Goal: Task Accomplishment & Management: Use online tool/utility

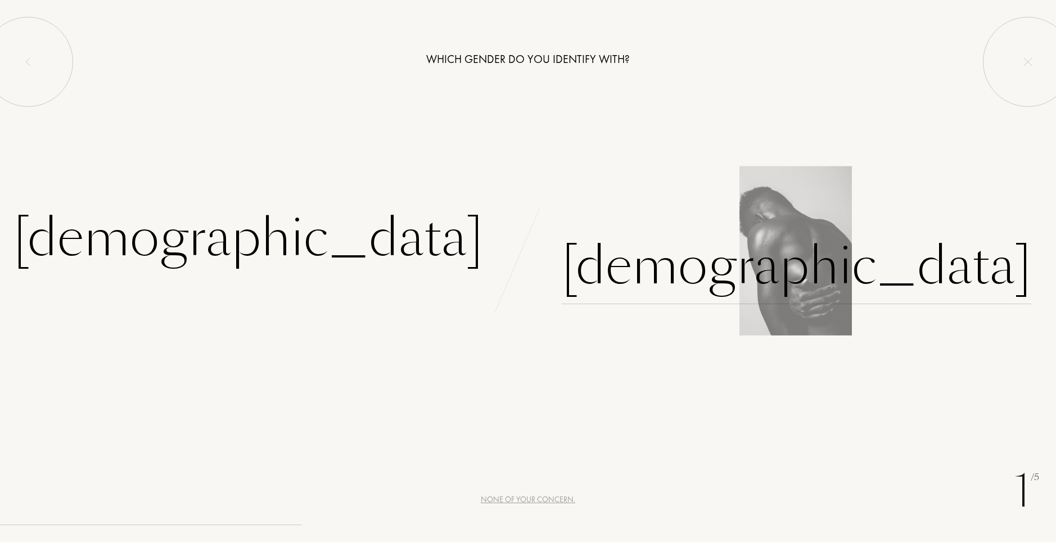
click at [608, 269] on div "[DEMOGRAPHIC_DATA]" at bounding box center [797, 266] width 470 height 76
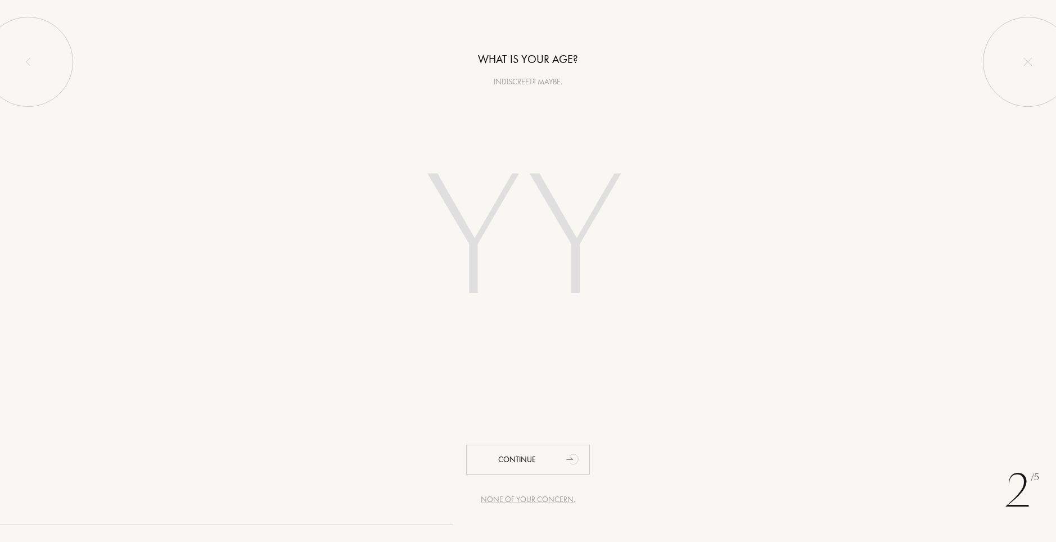
click at [553, 224] on input "number" at bounding box center [528, 241] width 321 height 228
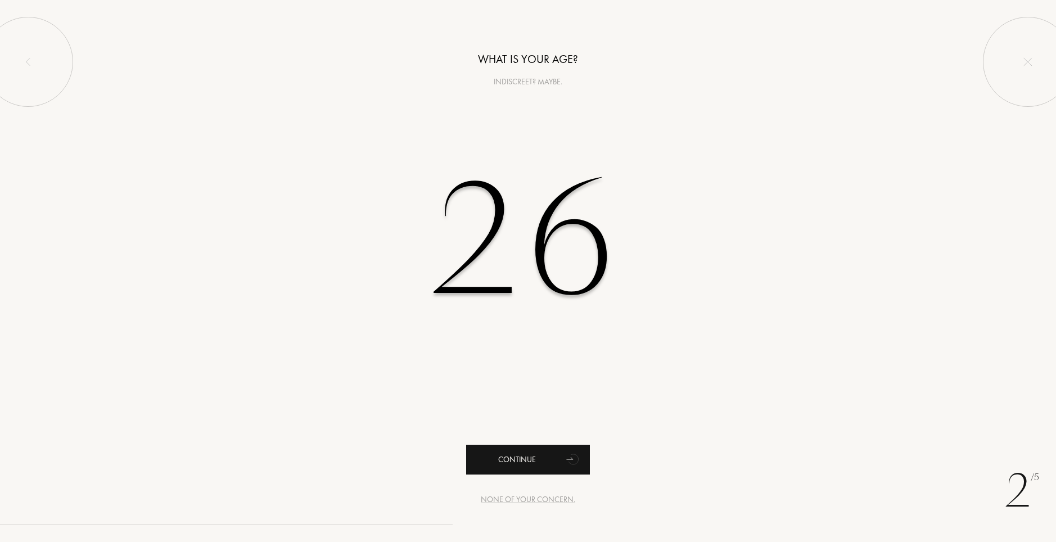
type input "26"
click at [536, 456] on div "Continue" at bounding box center [528, 460] width 124 height 30
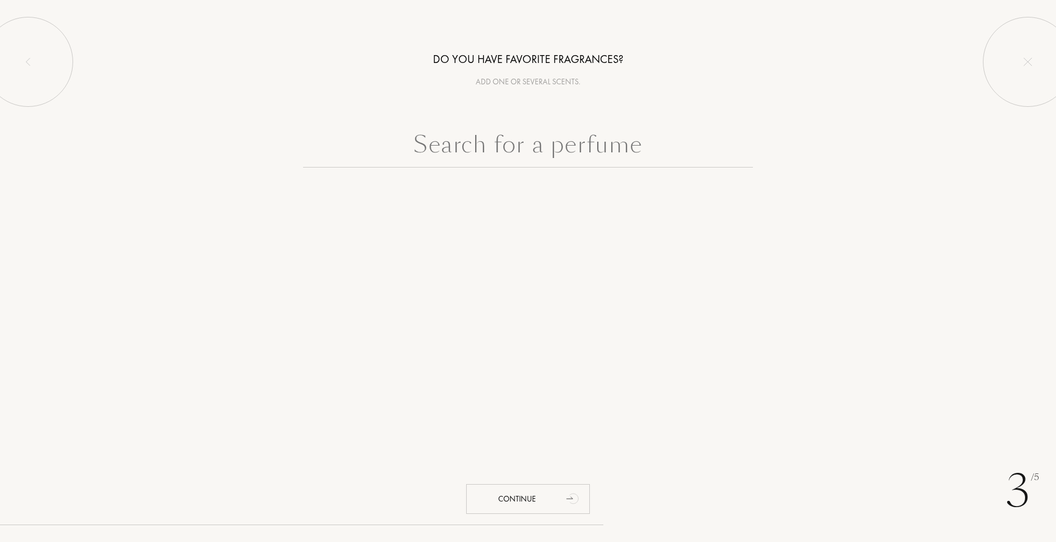
click at [575, 155] on input "text" at bounding box center [528, 147] width 450 height 40
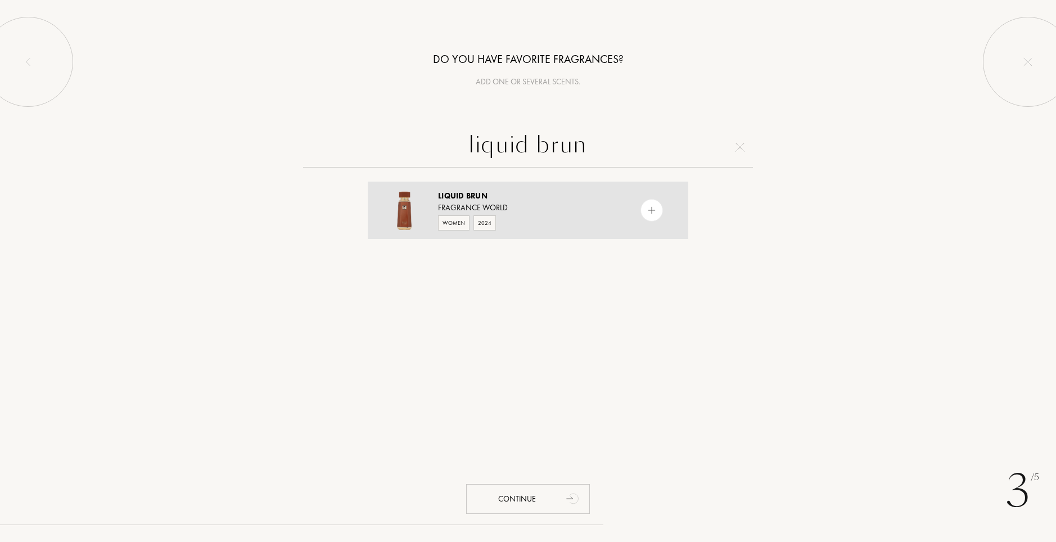
type input "liquid brun"
click at [550, 218] on div "Women 2024" at bounding box center [527, 222] width 179 height 17
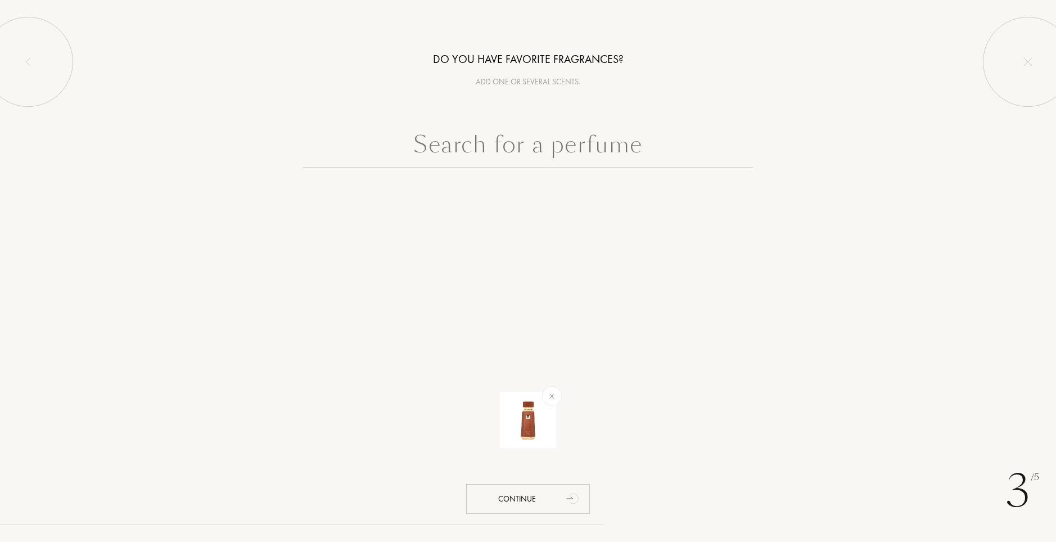
click at [634, 149] on input "text" at bounding box center [528, 147] width 450 height 40
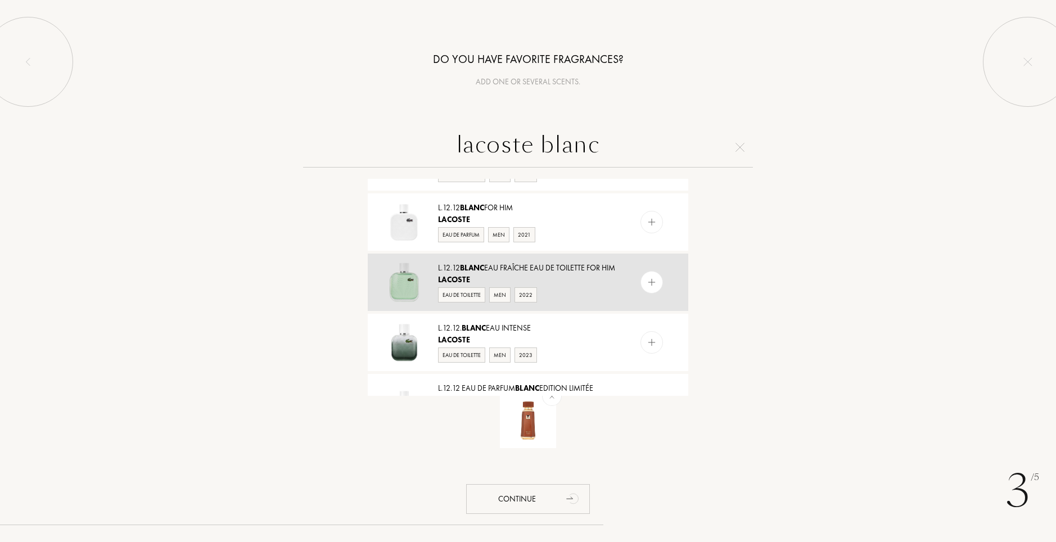
scroll to position [124, 0]
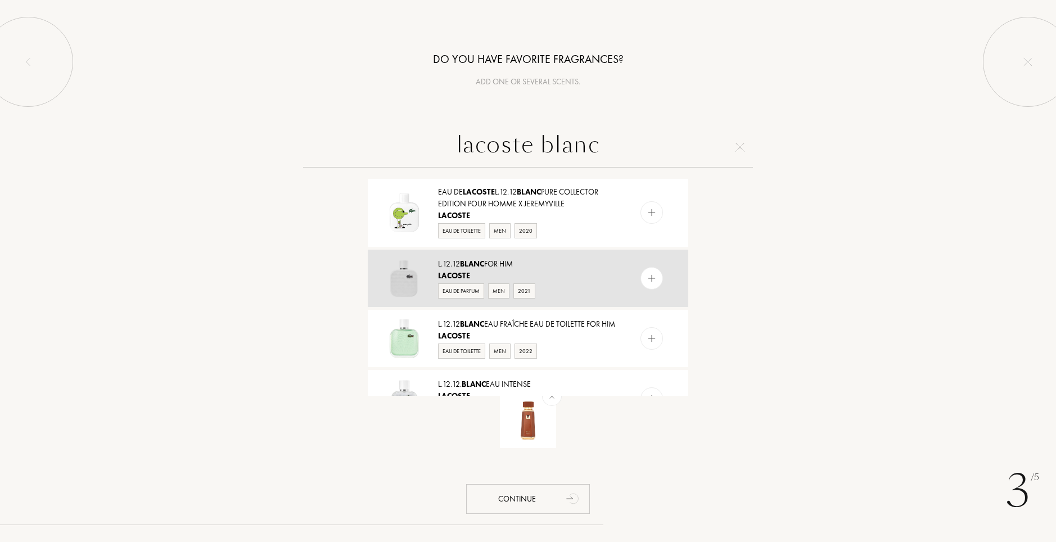
type input "lacoste blanc"
click at [570, 278] on div "Lacoste" at bounding box center [527, 276] width 179 height 12
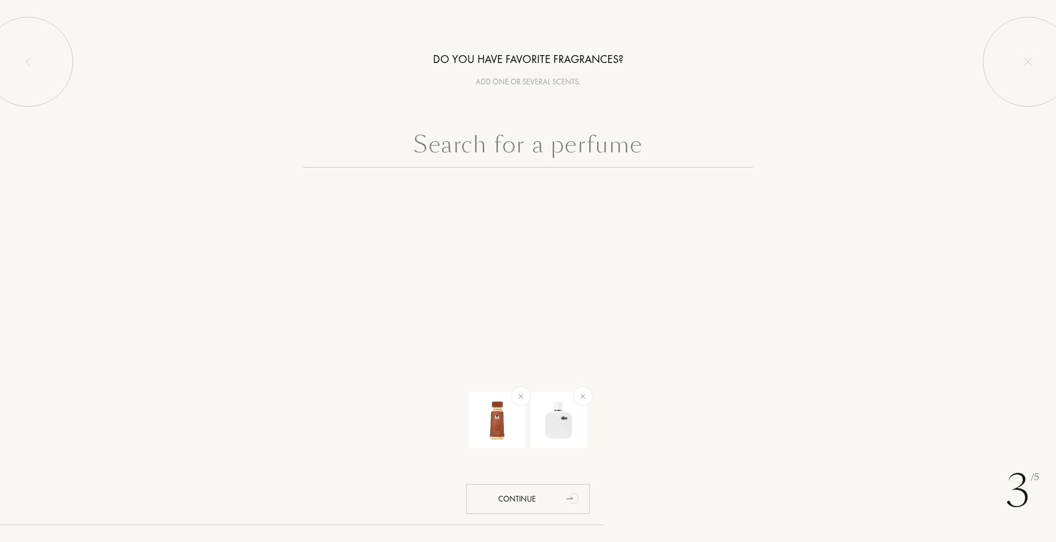
click at [590, 150] on input "text" at bounding box center [528, 147] width 450 height 40
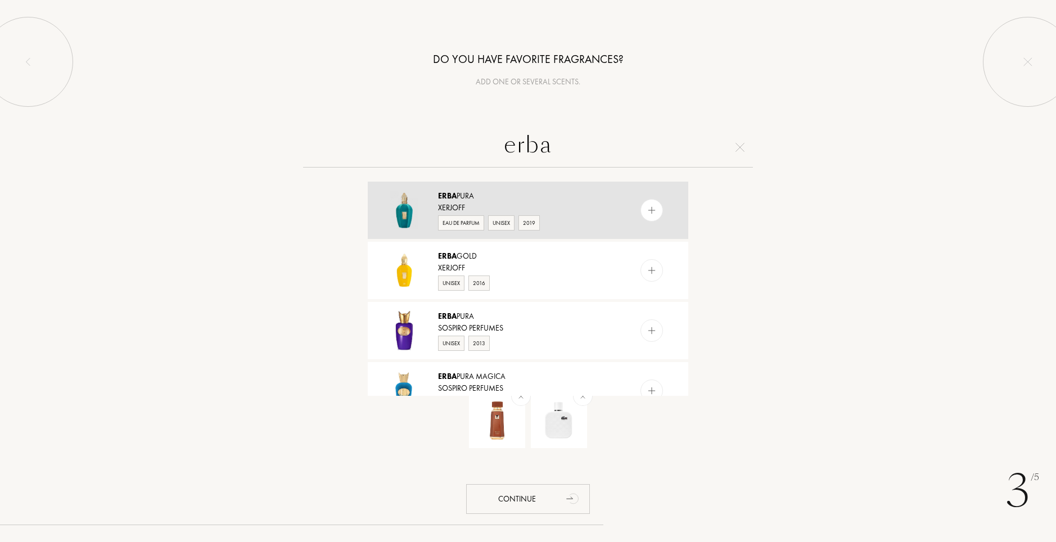
type input "erba"
click at [552, 220] on div "Eau de Parfum Unisex 2019" at bounding box center [527, 222] width 179 height 17
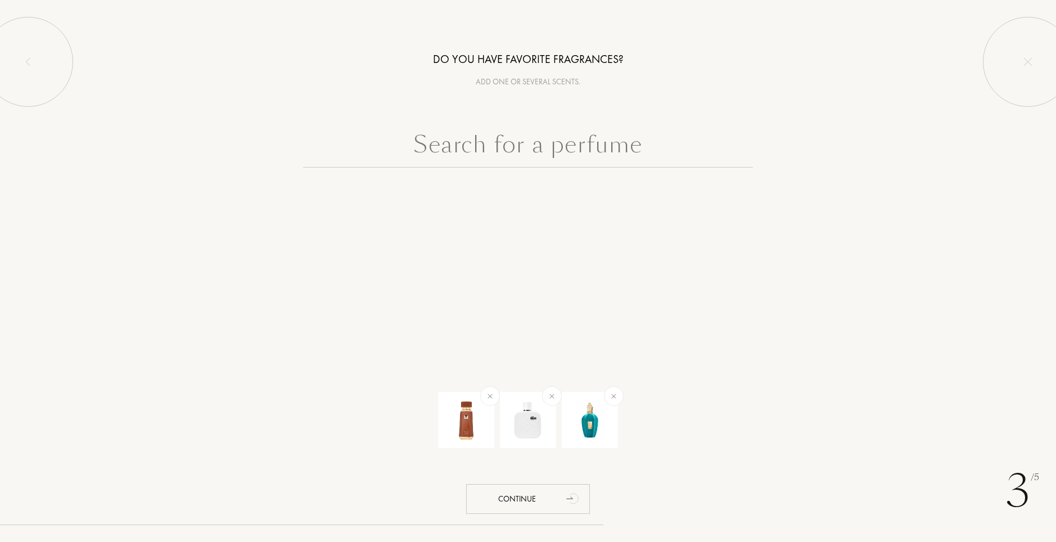
drag, startPoint x: 556, startPoint y: 151, endPoint x: 548, endPoint y: 148, distance: 7.8
click at [554, 150] on input "text" at bounding box center [528, 147] width 450 height 40
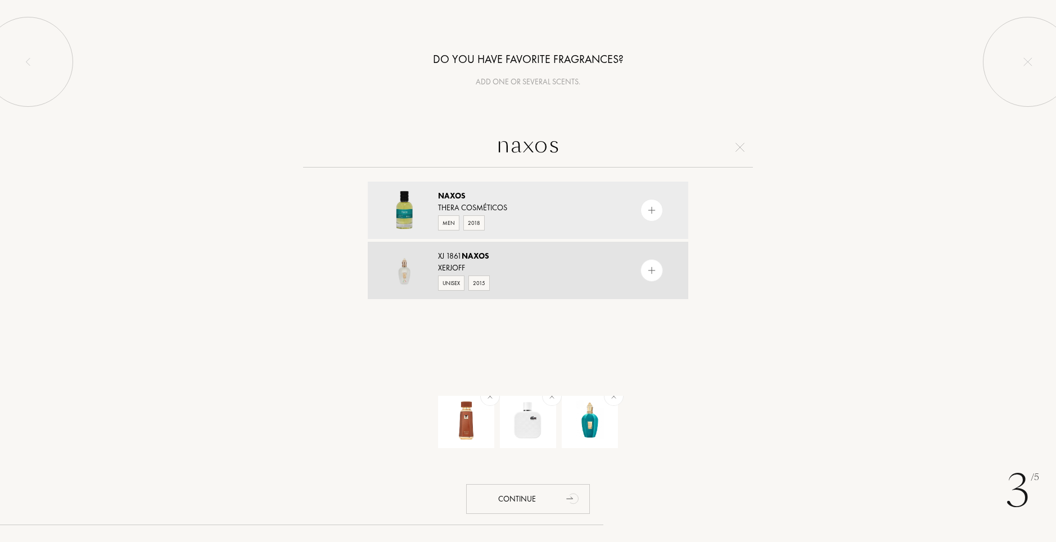
type input "naxos"
click at [532, 263] on div "Xerjoff" at bounding box center [527, 268] width 179 height 12
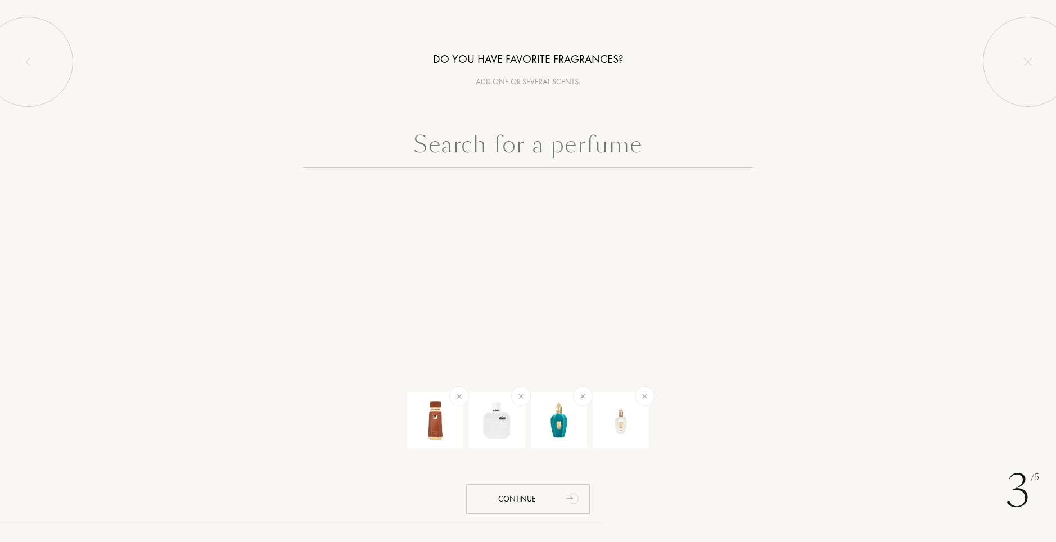
click at [498, 154] on input "text" at bounding box center [528, 147] width 450 height 40
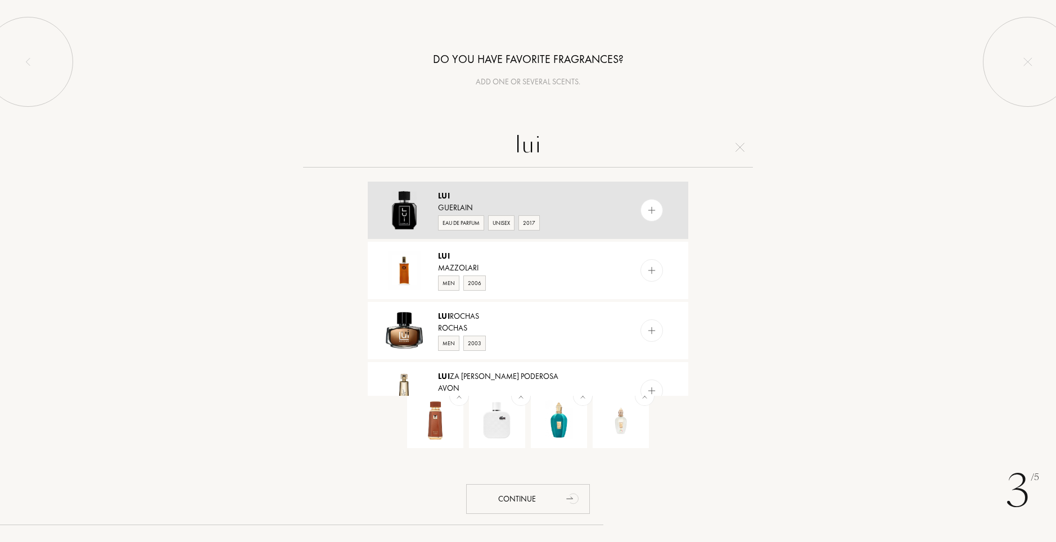
type input "lui"
drag, startPoint x: 569, startPoint y: 195, endPoint x: 568, endPoint y: 201, distance: 5.7
click at [569, 197] on div "LUI" at bounding box center [527, 196] width 179 height 12
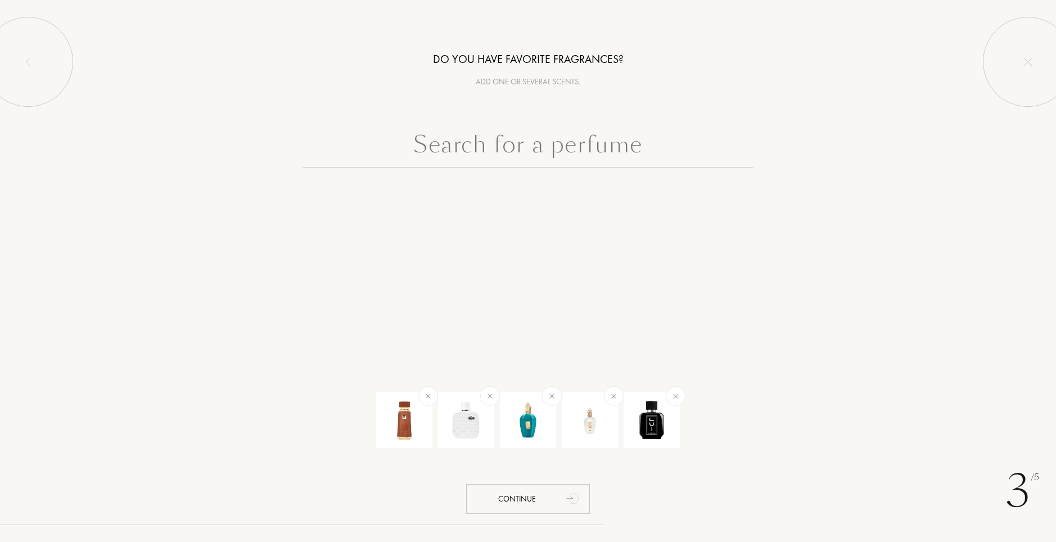
click at [605, 141] on input "text" at bounding box center [528, 147] width 450 height 40
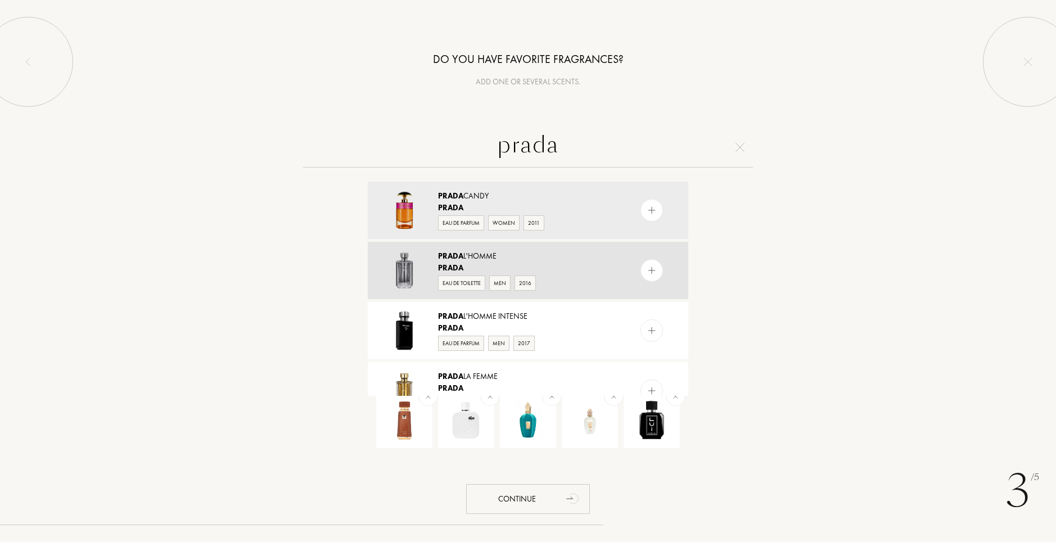
type input "prada"
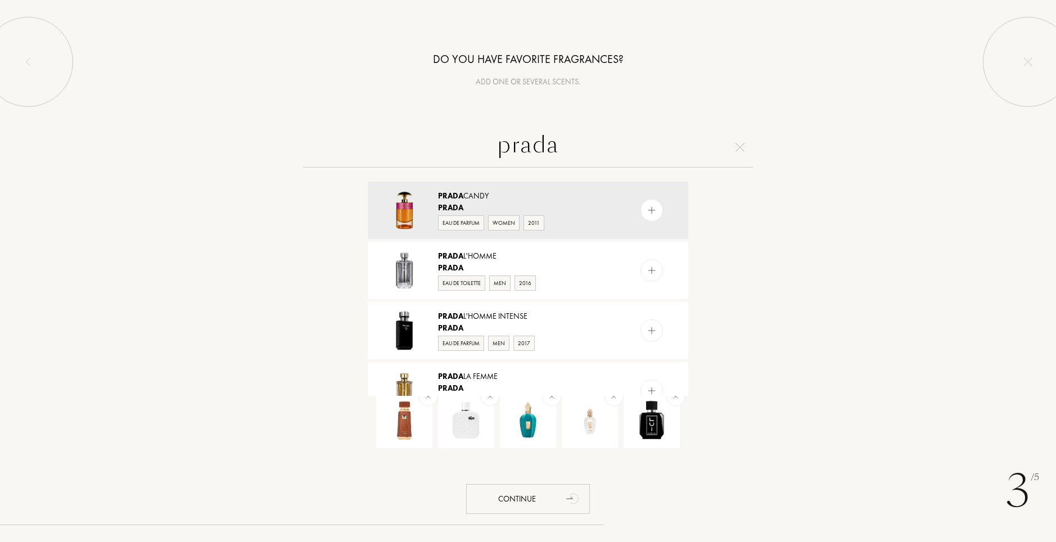
click at [554, 270] on div "Prada" at bounding box center [527, 268] width 179 height 12
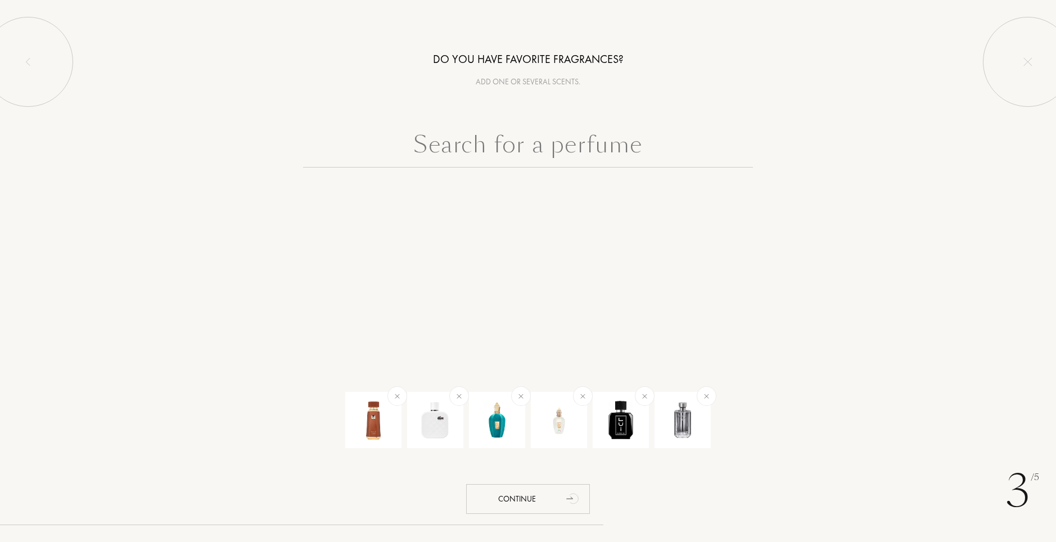
click at [597, 156] on input "text" at bounding box center [528, 147] width 450 height 40
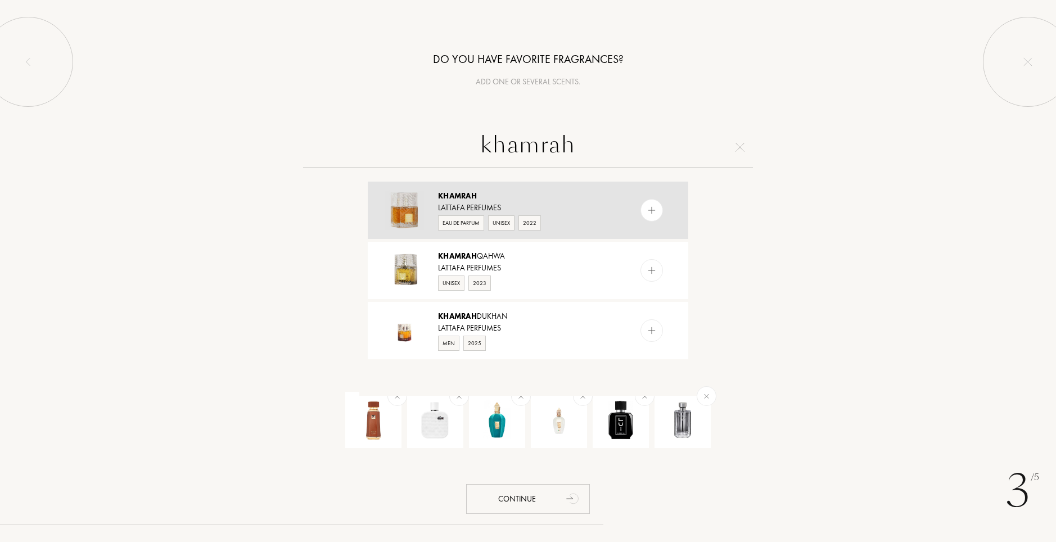
type input "khamrah"
drag, startPoint x: 590, startPoint y: 228, endPoint x: 583, endPoint y: 205, distance: 23.5
click at [585, 219] on div "Eau de Parfum Unisex 2022" at bounding box center [527, 222] width 179 height 17
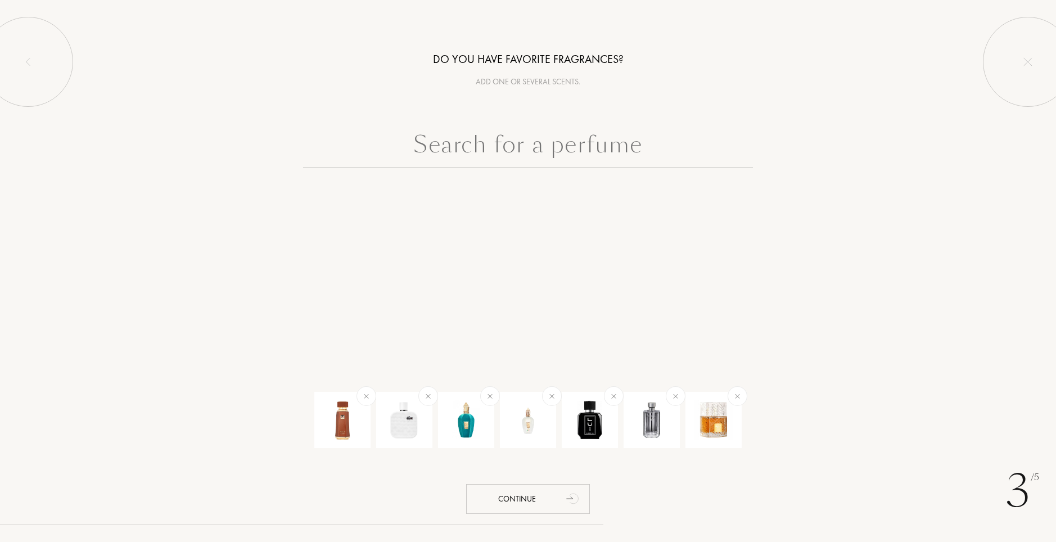
drag, startPoint x: 587, startPoint y: 164, endPoint x: 587, endPoint y: 157, distance: 6.7
click at [586, 164] on input "text" at bounding box center [528, 147] width 450 height 40
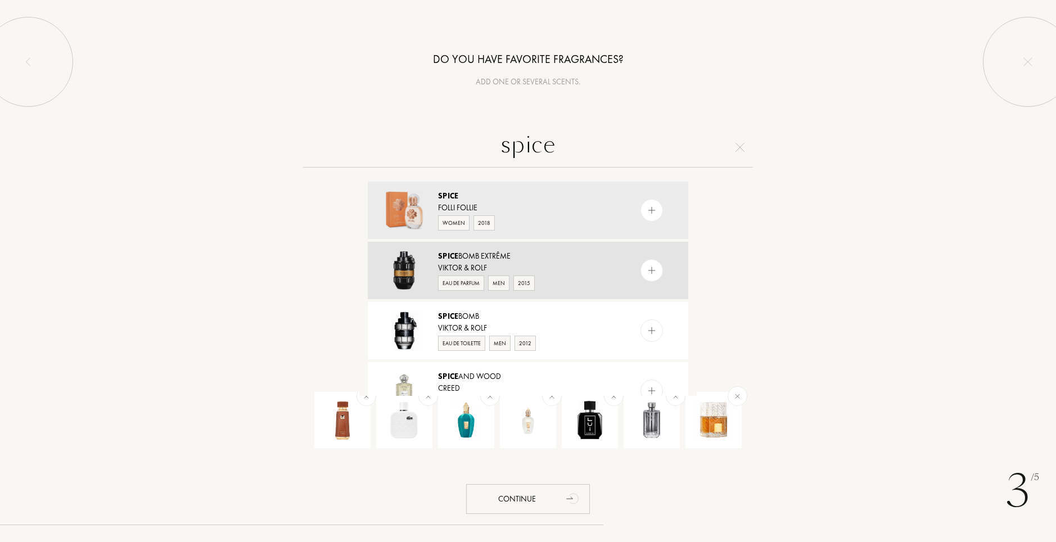
type input "spice"
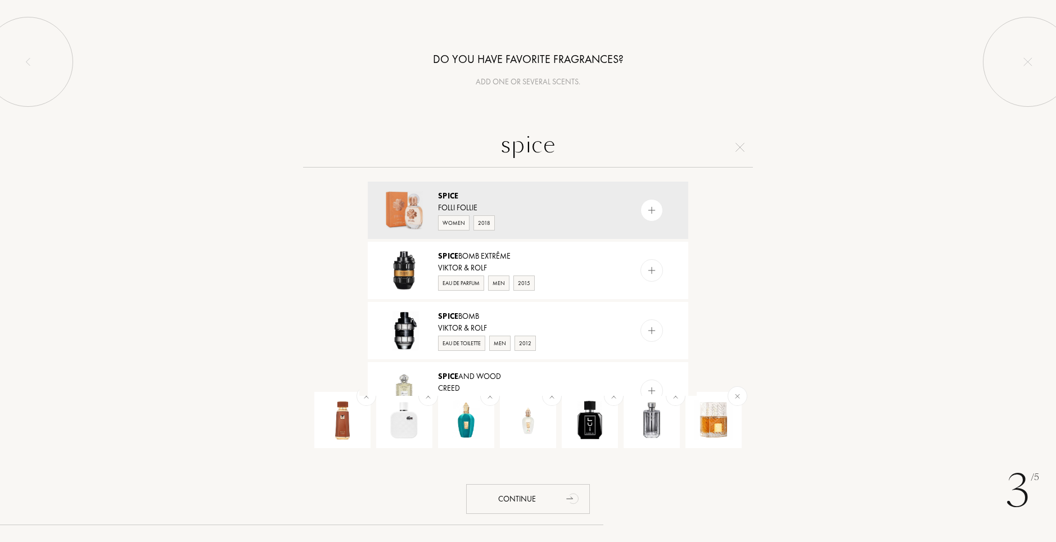
click at [569, 281] on div "Eau de Parfum Men 2015" at bounding box center [527, 282] width 179 height 17
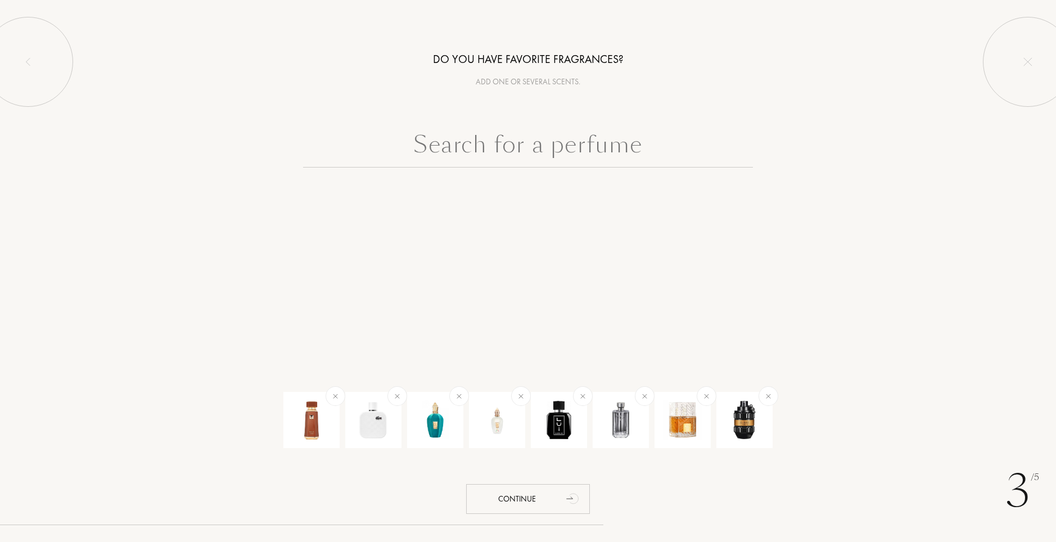
click at [546, 153] on input "text" at bounding box center [528, 147] width 450 height 40
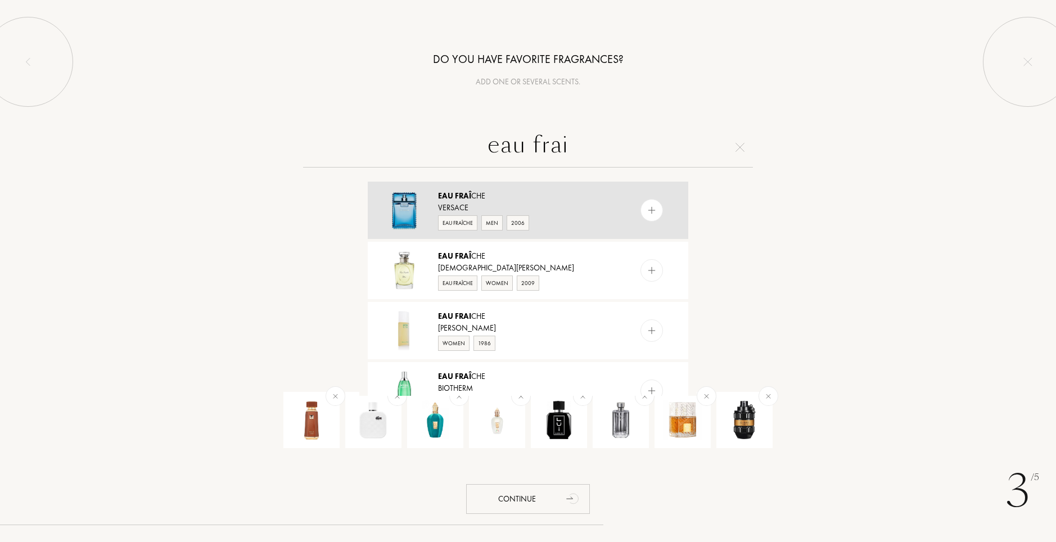
type input "eau frai"
click at [606, 216] on div "Eau Fraî che Versace Eau Fraîche Men 2006" at bounding box center [527, 210] width 179 height 40
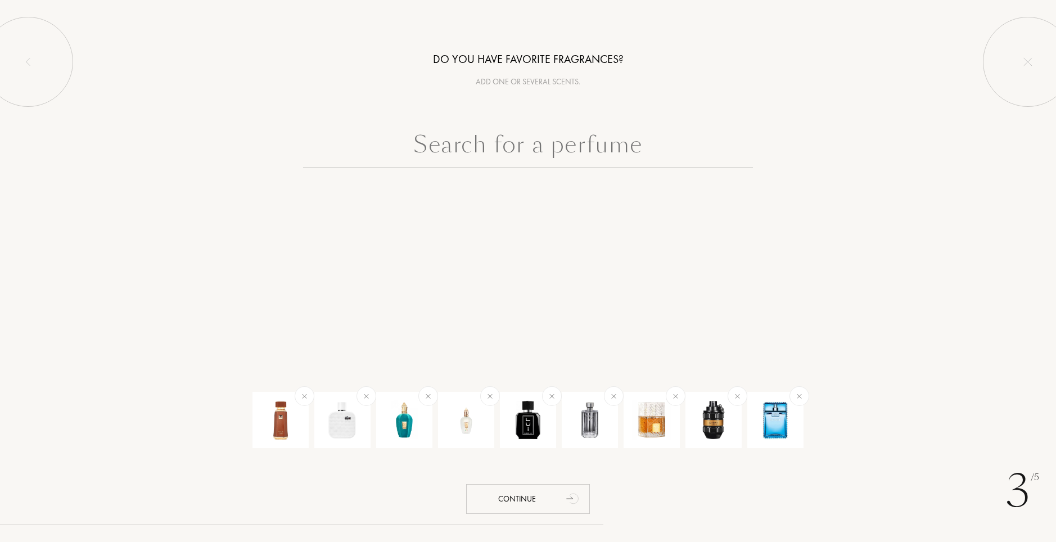
drag, startPoint x: 559, startPoint y: 148, endPoint x: 562, endPoint y: 156, distance: 8.6
click at [560, 145] on input "text" at bounding box center [528, 147] width 450 height 40
type input "a"
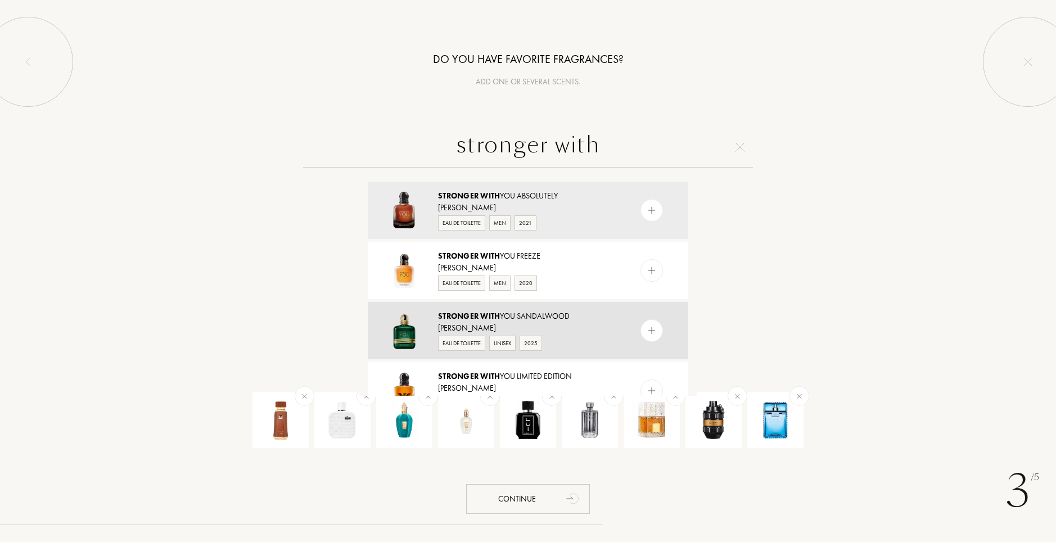
scroll to position [169, 0]
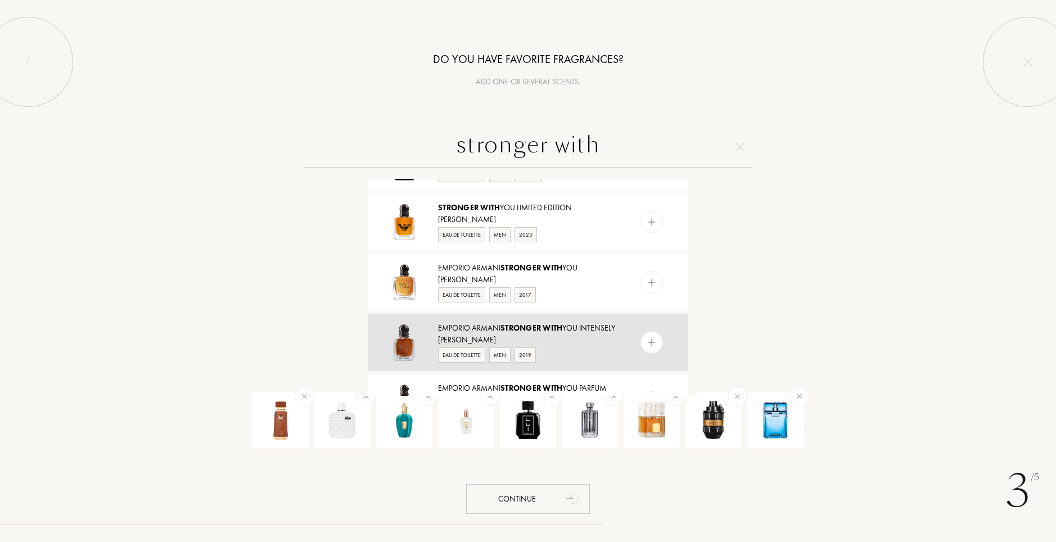
type input "stronger with"
click at [558, 334] on div "Emporio Armani Stronger With You Intensely" at bounding box center [527, 328] width 179 height 12
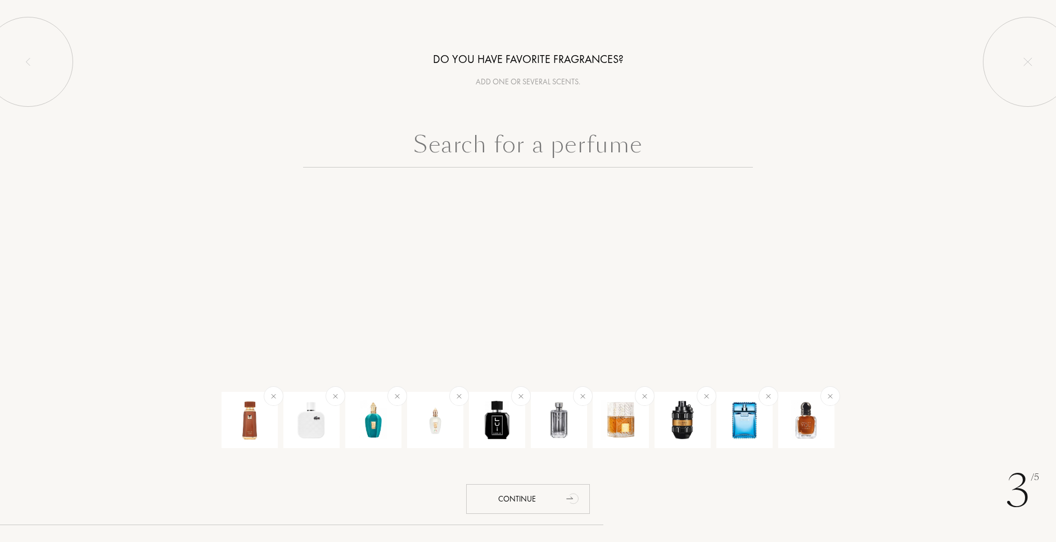
scroll to position [0, 0]
click at [579, 153] on input "text" at bounding box center [528, 147] width 450 height 40
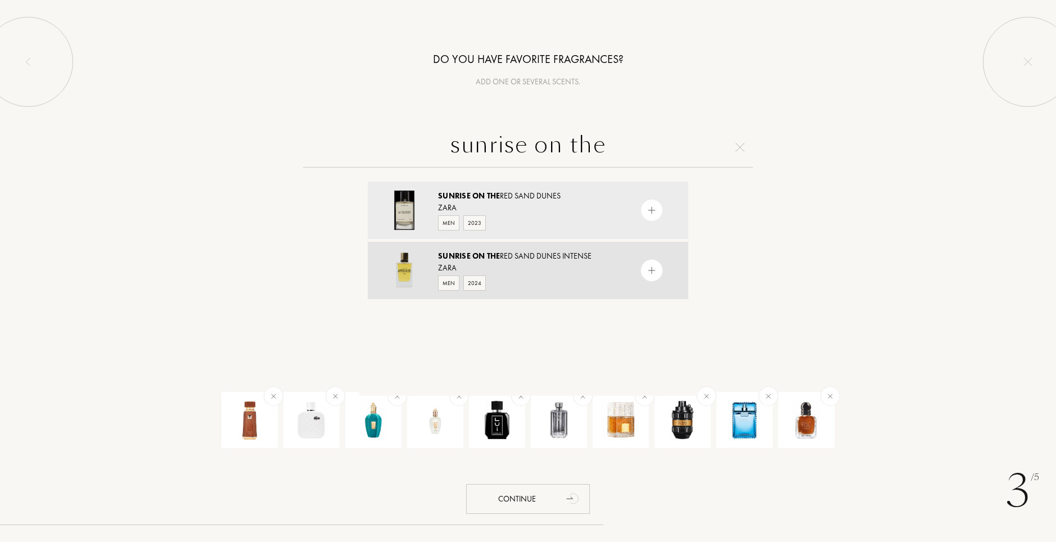
type input "sunrise on the"
click at [540, 282] on div "Men 2024" at bounding box center [527, 282] width 179 height 17
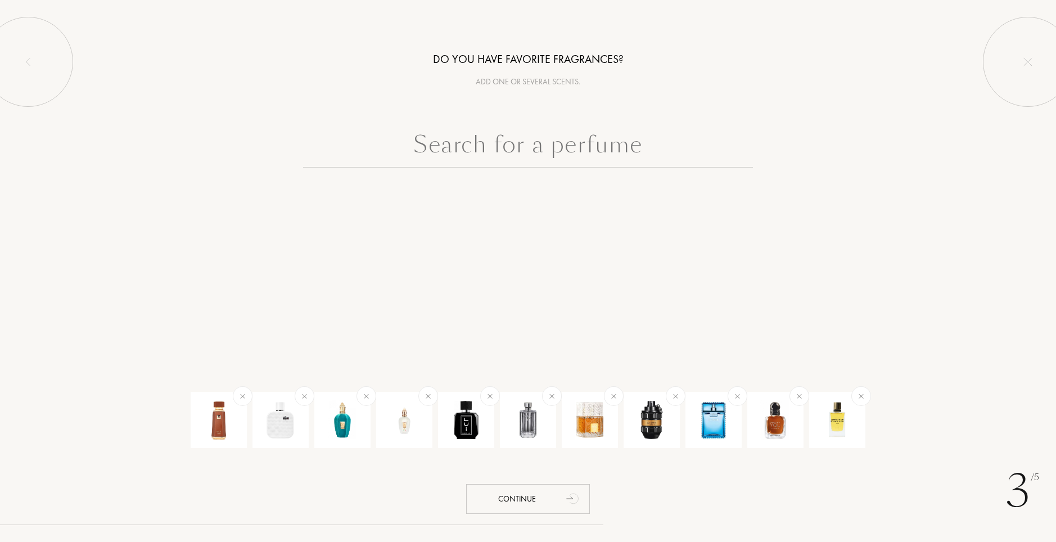
click at [540, 142] on input "text" at bounding box center [528, 147] width 450 height 40
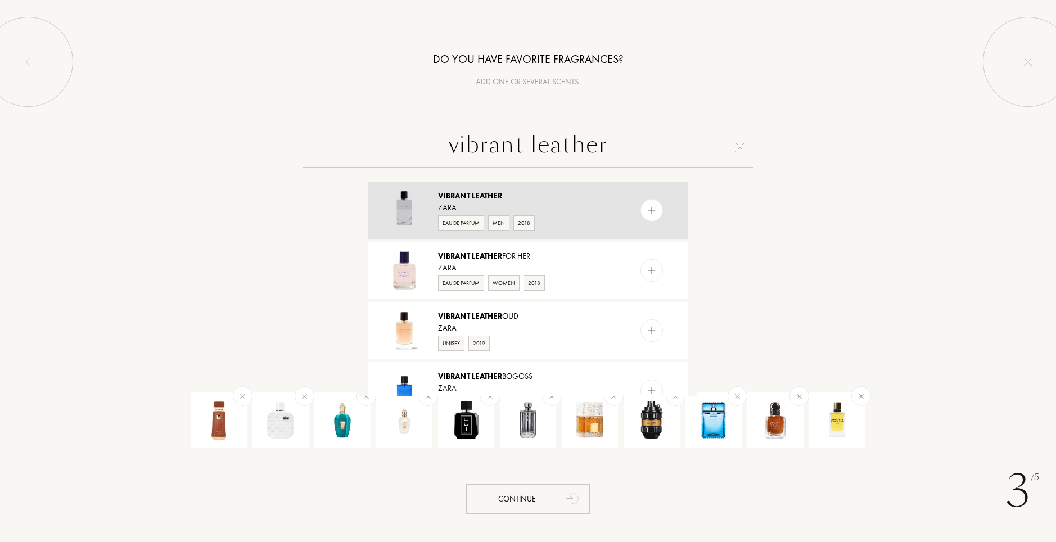
type input "vibrant leather"
click at [542, 197] on div "Vibrant Leather" at bounding box center [527, 196] width 179 height 12
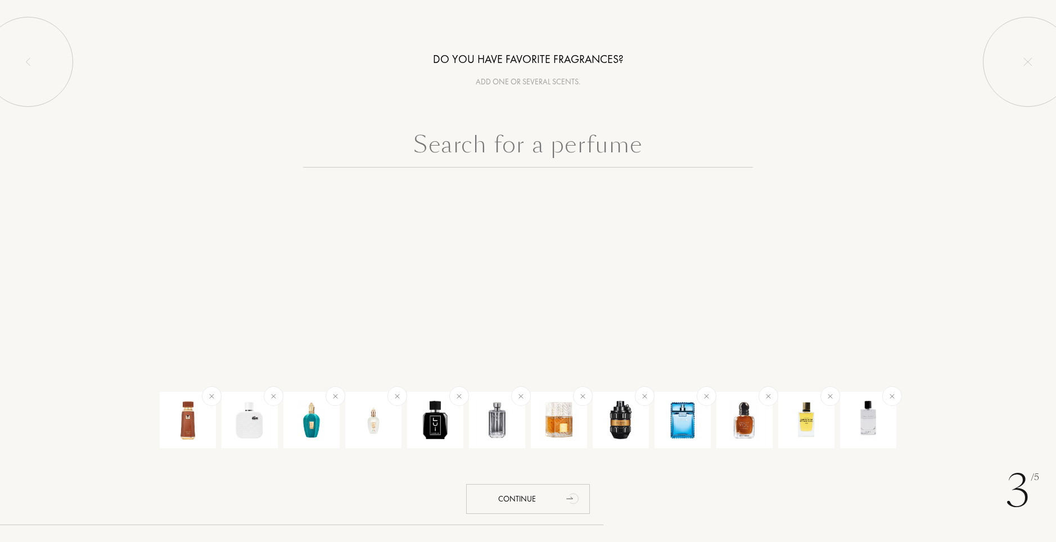
click at [552, 147] on input "text" at bounding box center [528, 147] width 450 height 40
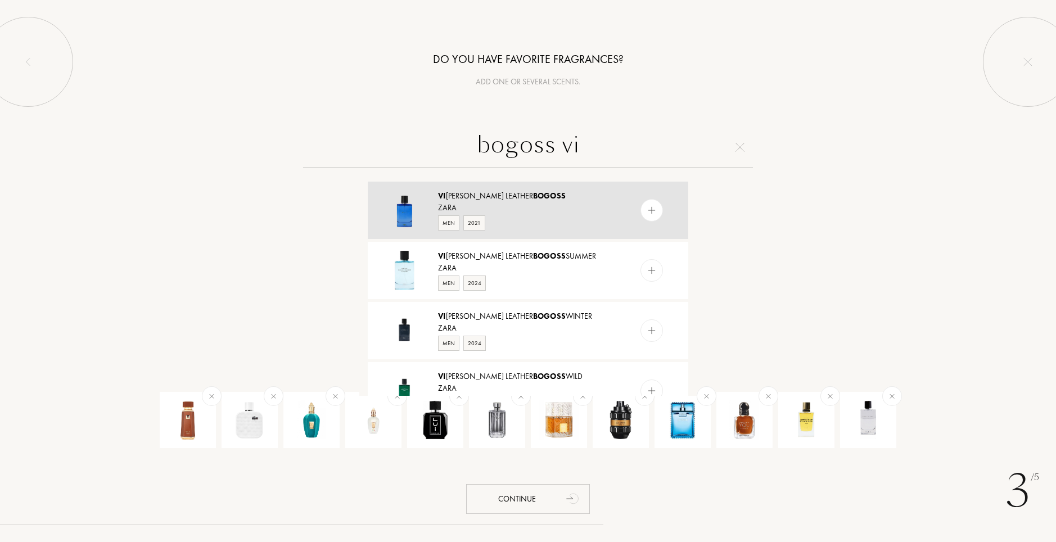
type input "bogoss vi"
click at [571, 201] on div "Vi [PERSON_NAME] Leather Bogoss" at bounding box center [527, 196] width 179 height 12
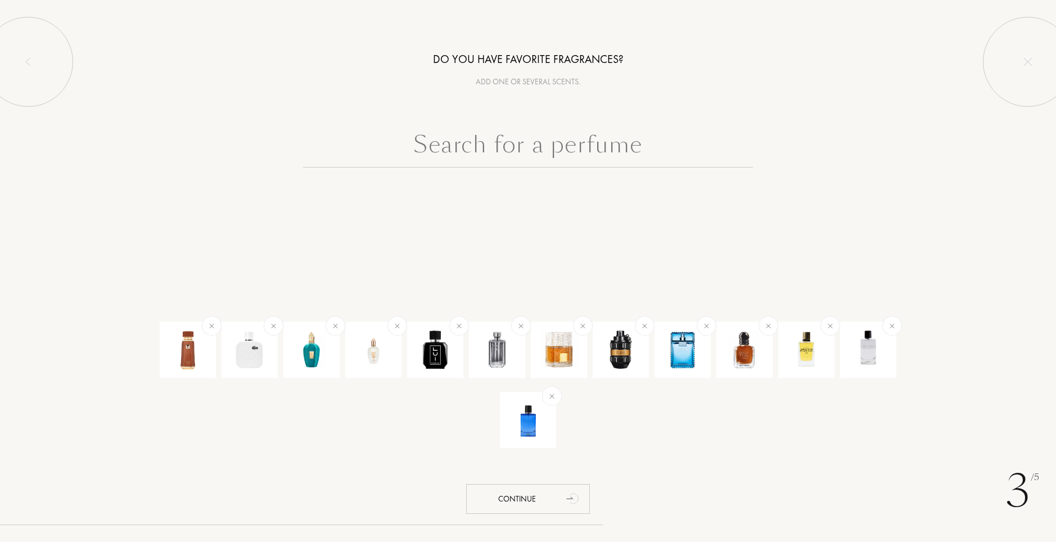
click at [550, 147] on input "text" at bounding box center [528, 147] width 450 height 40
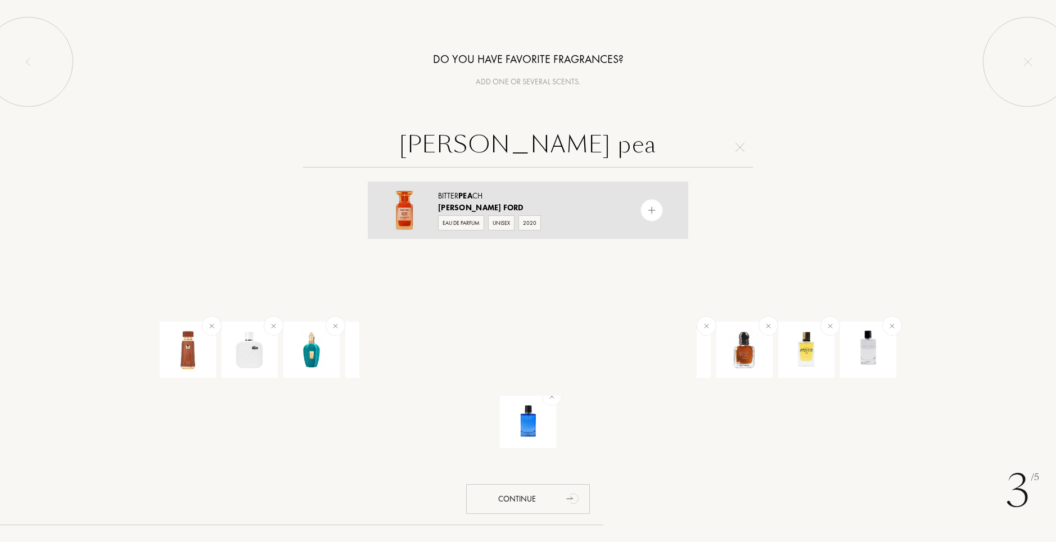
type input "[PERSON_NAME] pea"
drag, startPoint x: 552, startPoint y: 219, endPoint x: 553, endPoint y: 212, distance: 7.0
click at [551, 221] on div "Eau de Parfum Unisex 2020" at bounding box center [527, 222] width 179 height 17
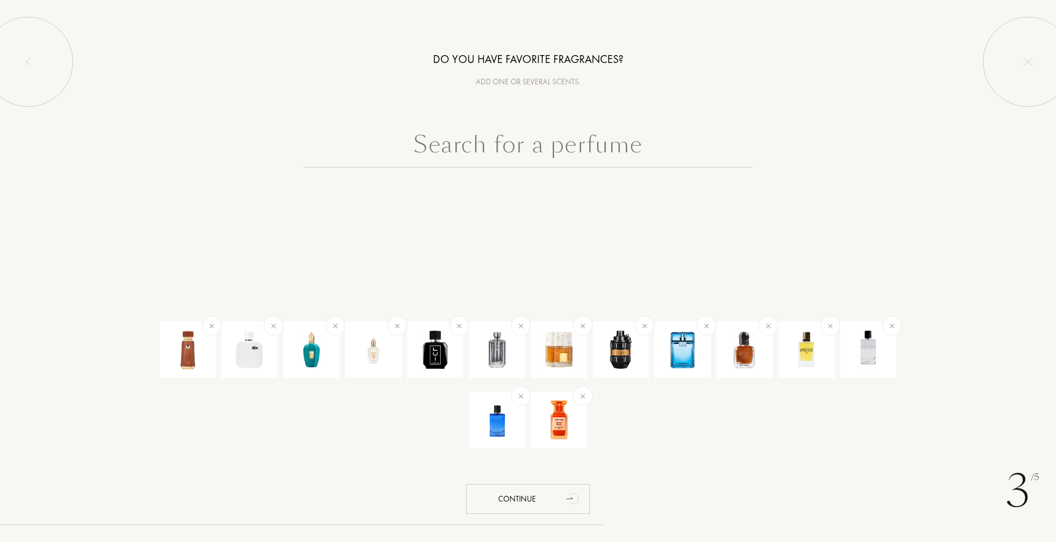
click at [567, 135] on input "text" at bounding box center [528, 147] width 450 height 40
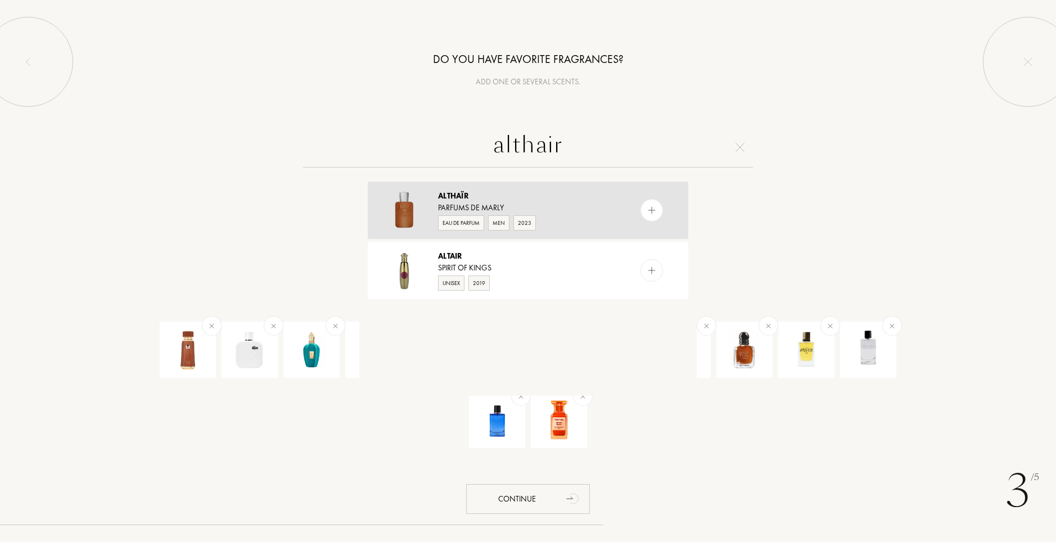
type input "althair"
drag, startPoint x: 553, startPoint y: 193, endPoint x: 549, endPoint y: 178, distance: 15.6
click at [552, 195] on div "Althaïr" at bounding box center [527, 196] width 179 height 12
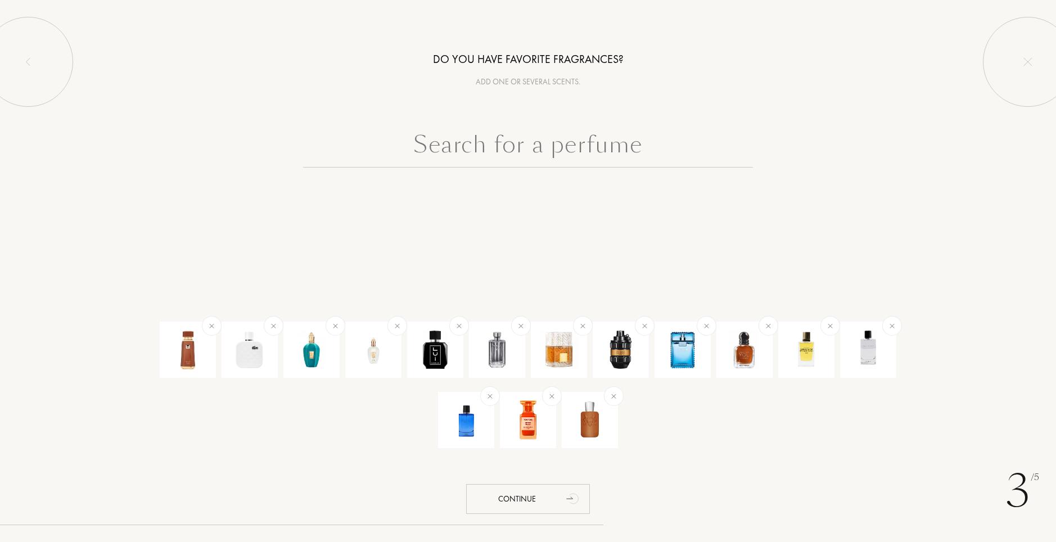
click at [549, 151] on input "text" at bounding box center [528, 147] width 450 height 40
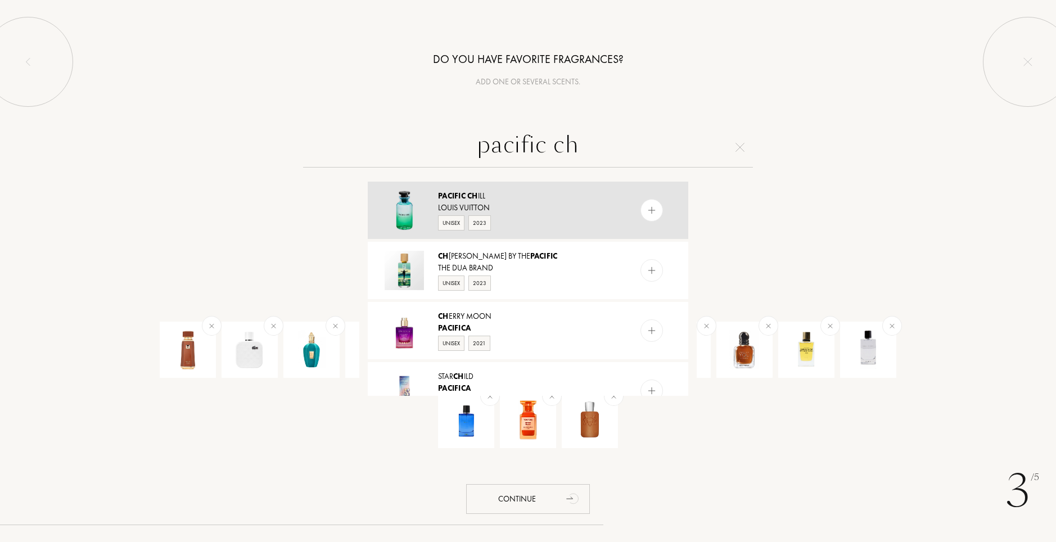
type input "pacific ch"
click at [553, 215] on div "Unisex 2023" at bounding box center [527, 222] width 179 height 17
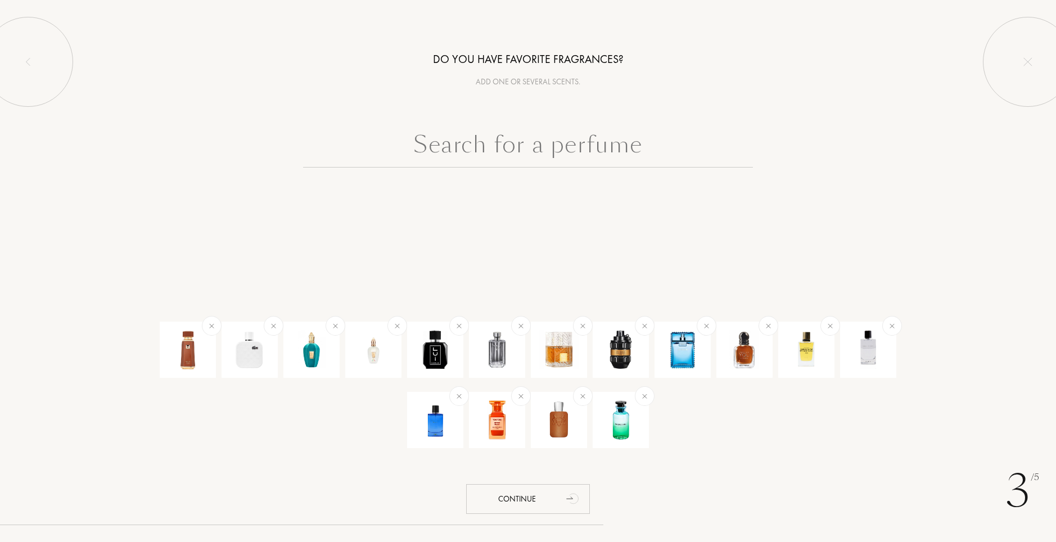
click at [578, 155] on input "text" at bounding box center [528, 147] width 450 height 40
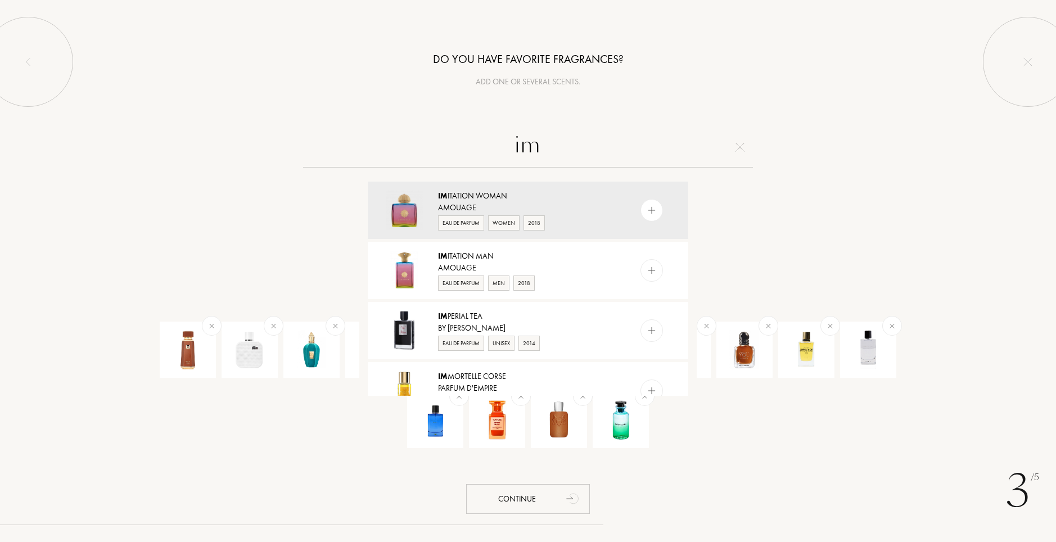
type input "i"
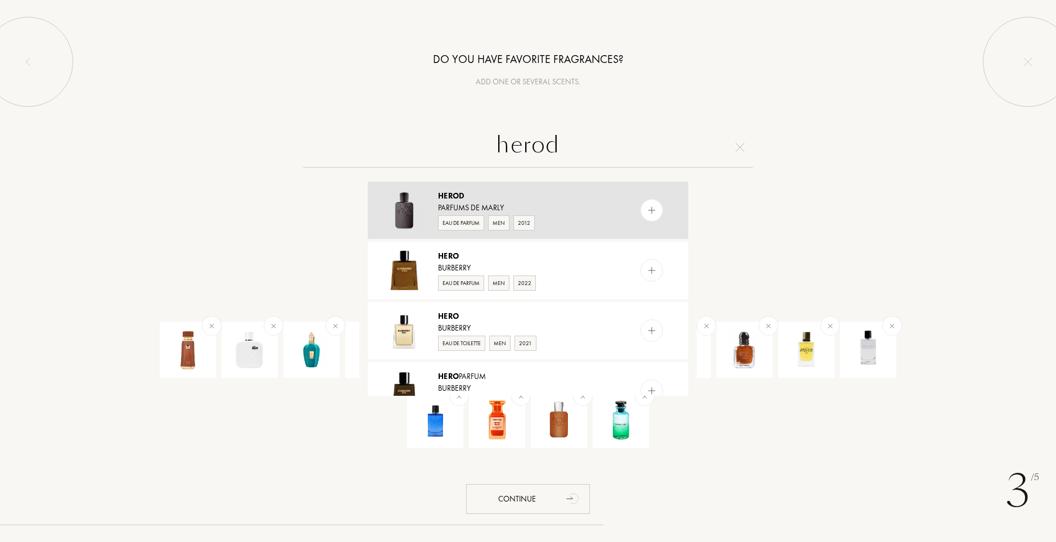
type input "herod"
click at [560, 208] on div "Parfums de Marly" at bounding box center [527, 208] width 179 height 12
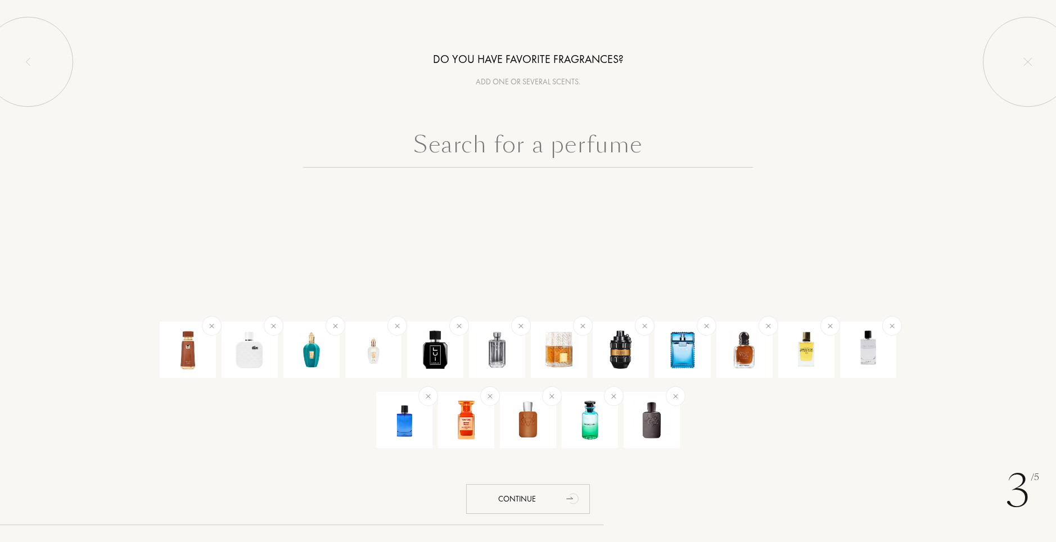
click at [553, 155] on input "text" at bounding box center [528, 147] width 450 height 40
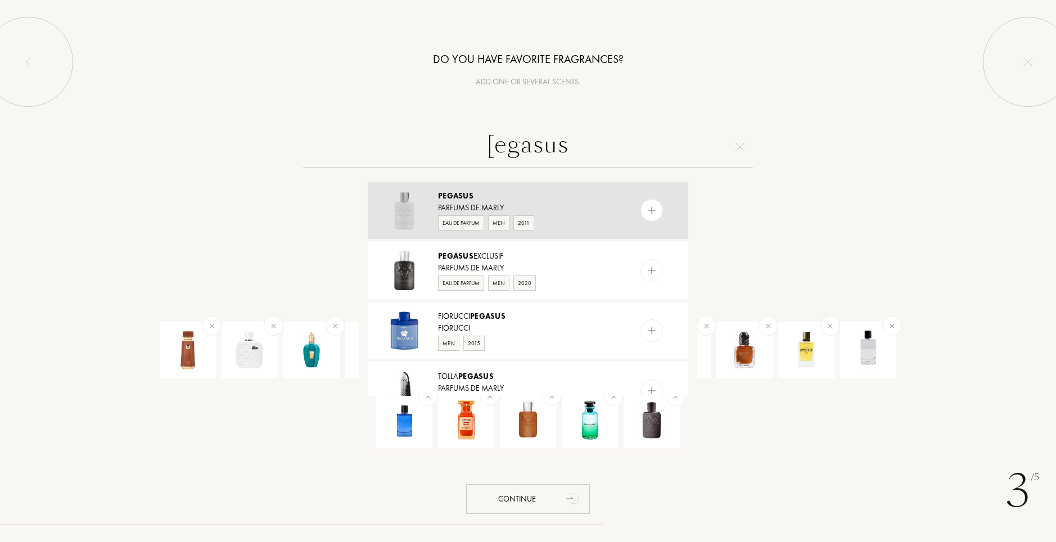
type input "[egasus"
click at [524, 218] on div "2011" at bounding box center [523, 222] width 21 height 15
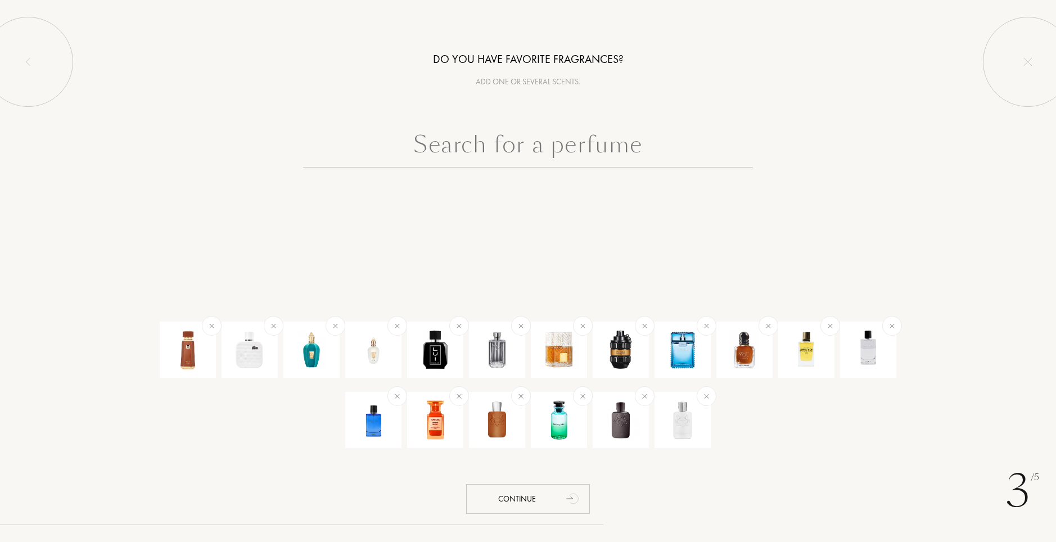
click at [540, 155] on input "text" at bounding box center [528, 147] width 450 height 40
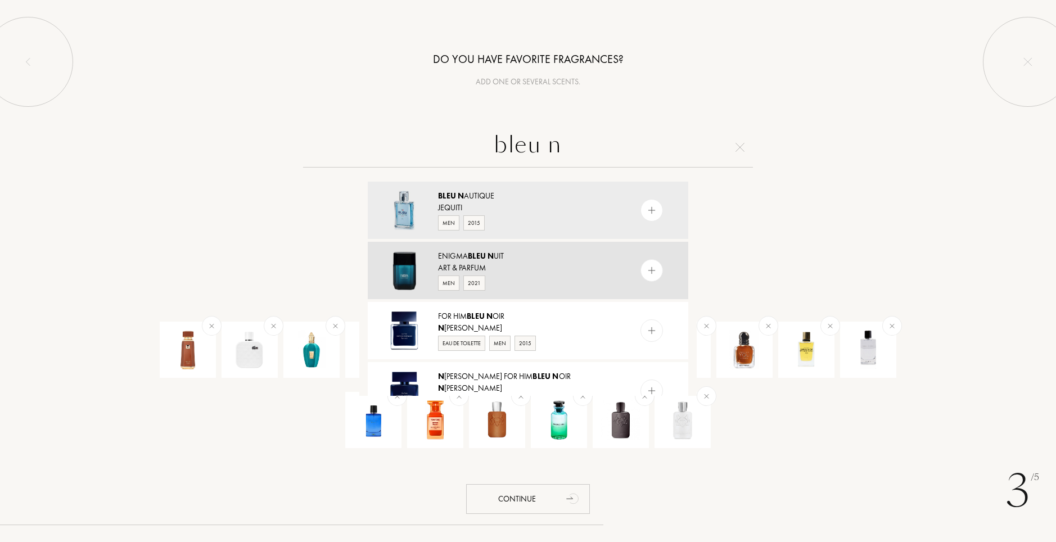
scroll to position [56, 0]
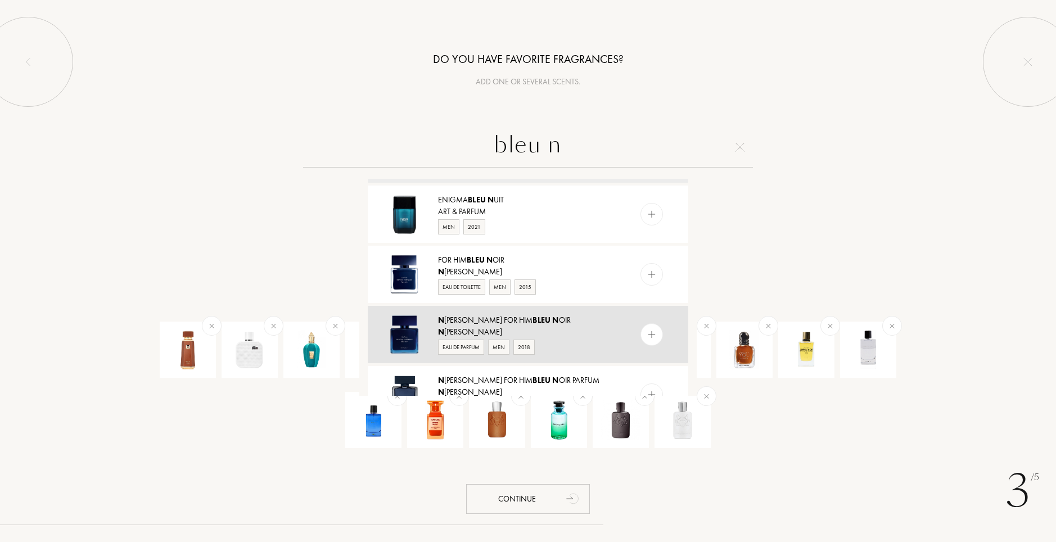
type input "bleu n"
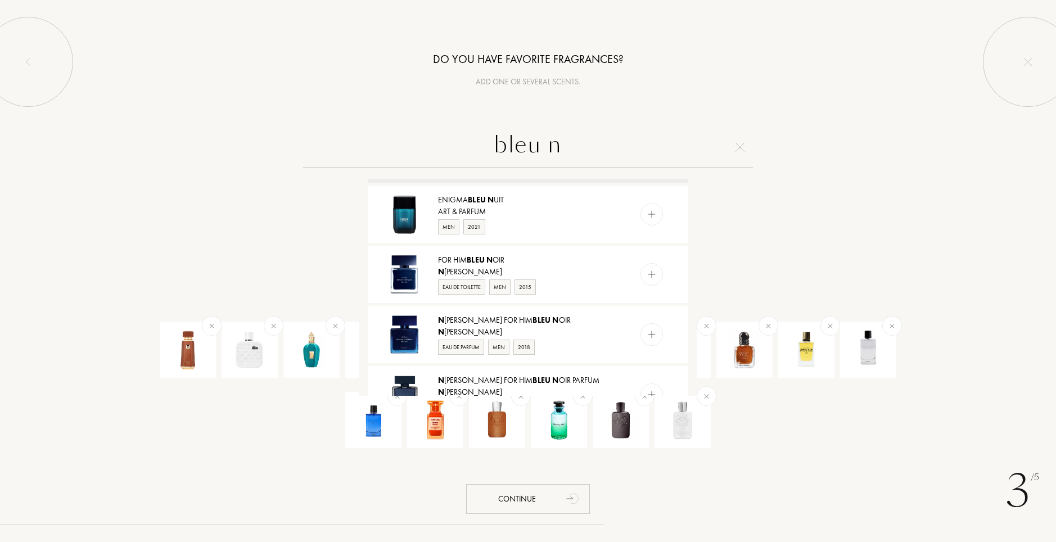
click at [551, 319] on span "Bleu" at bounding box center [542, 320] width 18 height 10
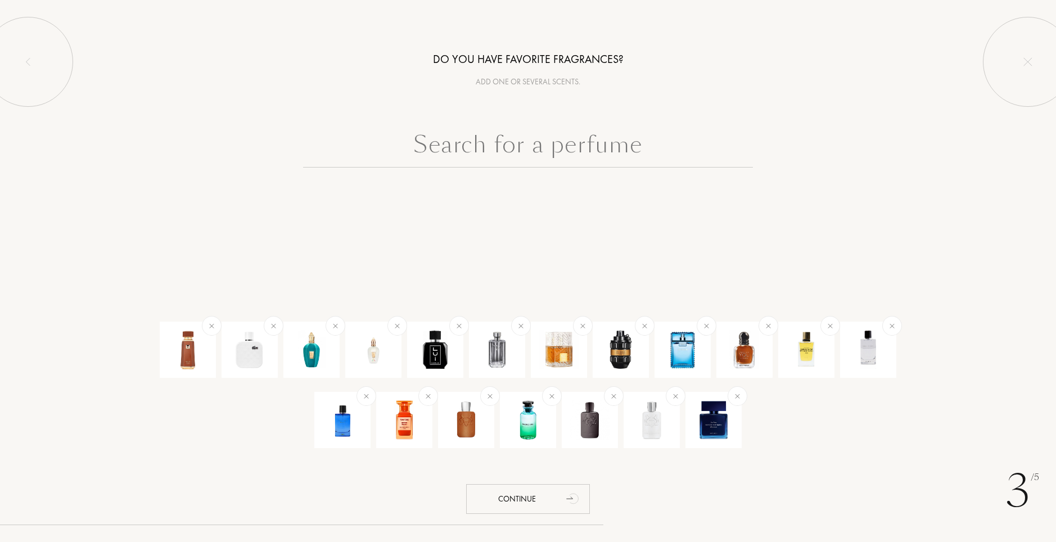
click at [530, 147] on input "text" at bounding box center [528, 147] width 450 height 40
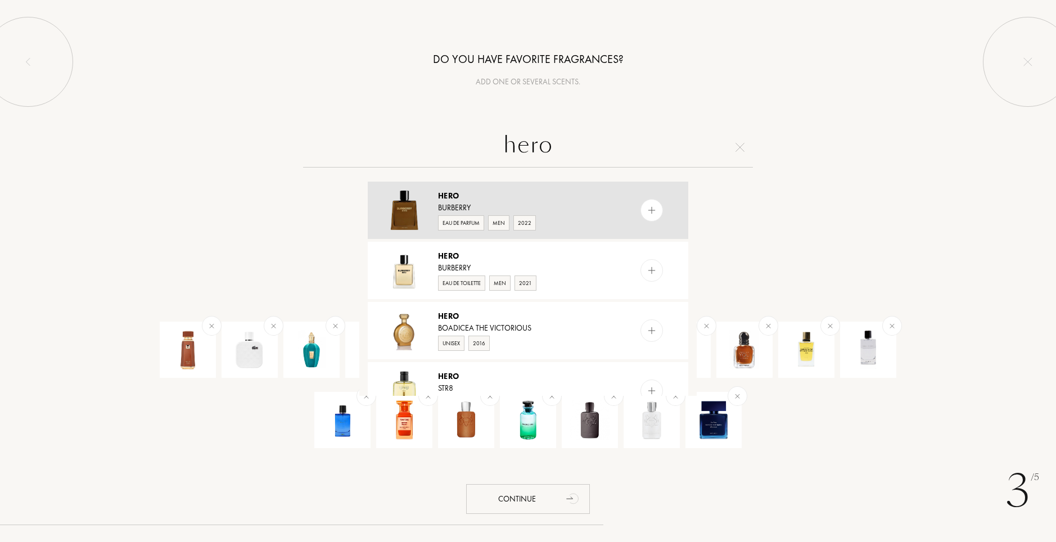
type input "hero"
click at [542, 210] on div "Burberry" at bounding box center [527, 208] width 179 height 12
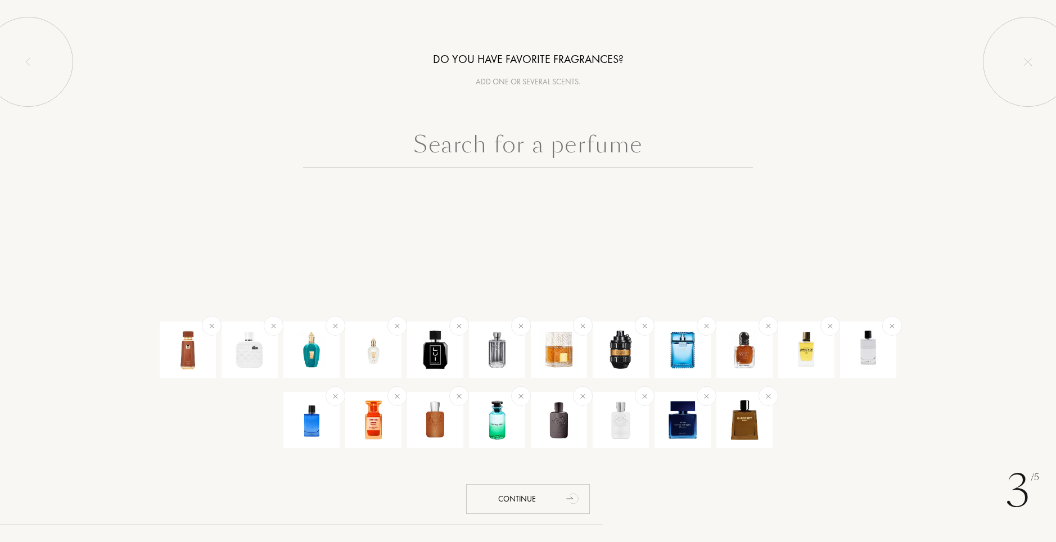
click at [544, 156] on input "text" at bounding box center [528, 147] width 450 height 40
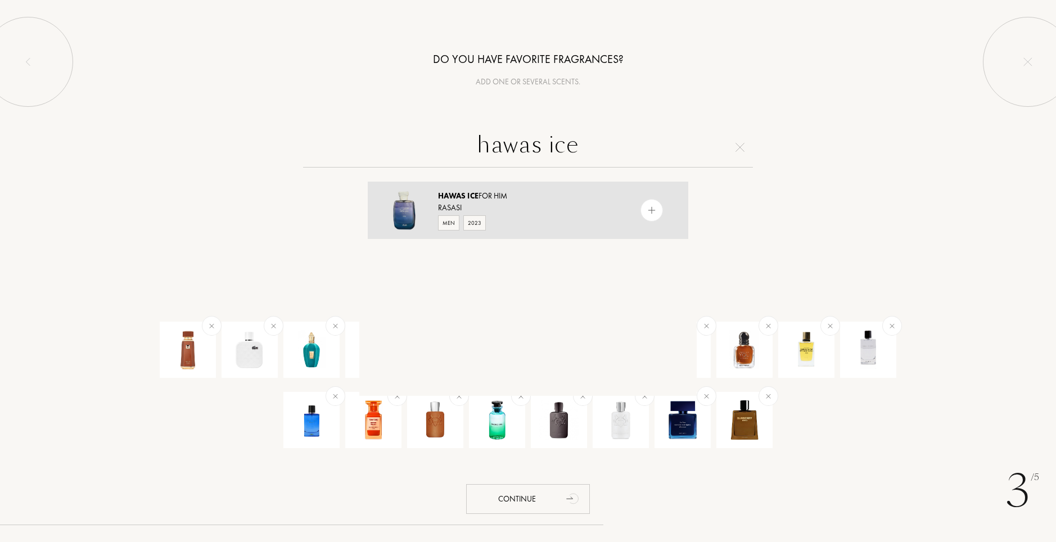
type input "hawas ice"
click at [542, 208] on div "Rasasi" at bounding box center [527, 208] width 179 height 12
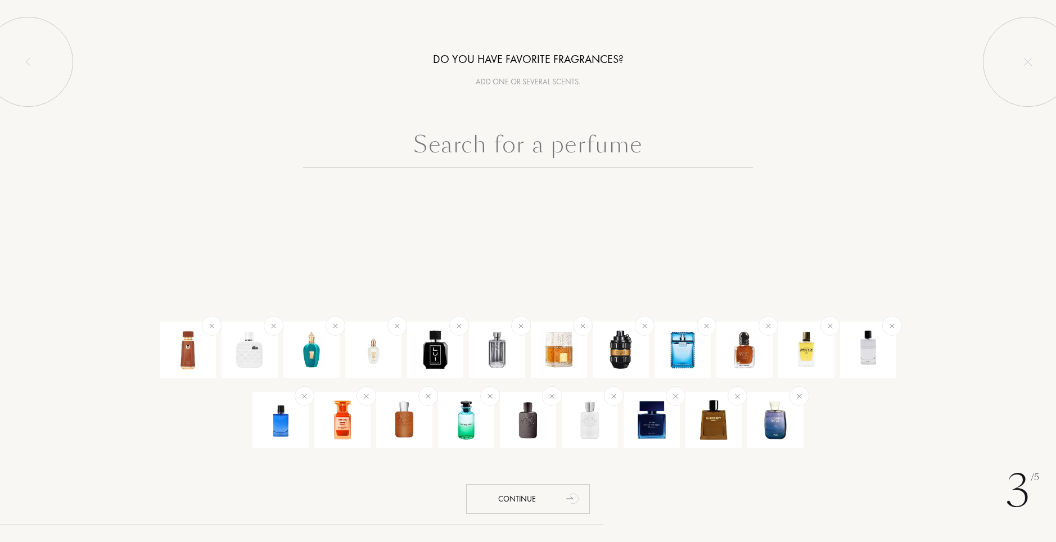
click at [511, 154] on input "text" at bounding box center [528, 147] width 450 height 40
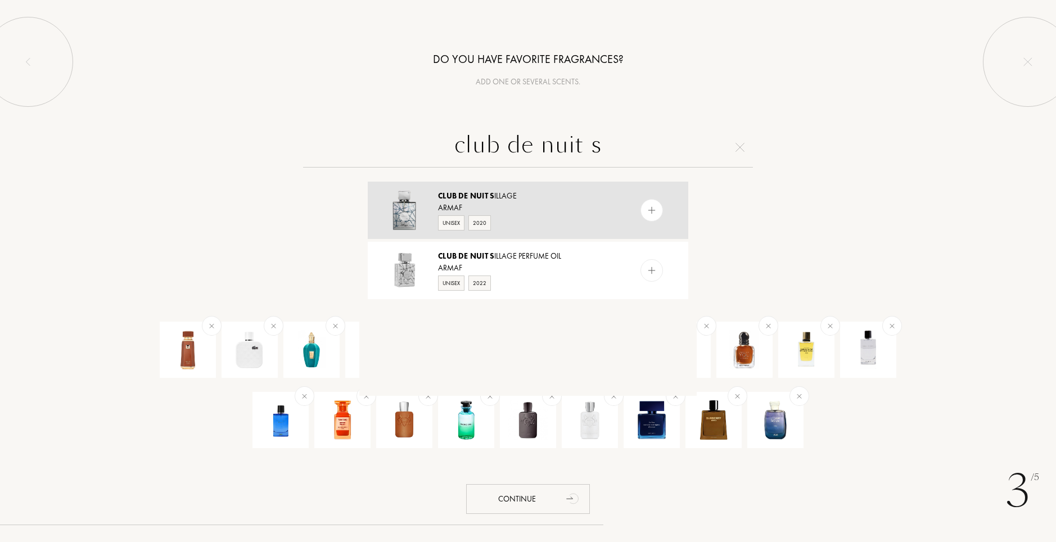
type input "club de nuit s"
click at [525, 200] on div "Club De Nuit S illage" at bounding box center [527, 196] width 179 height 12
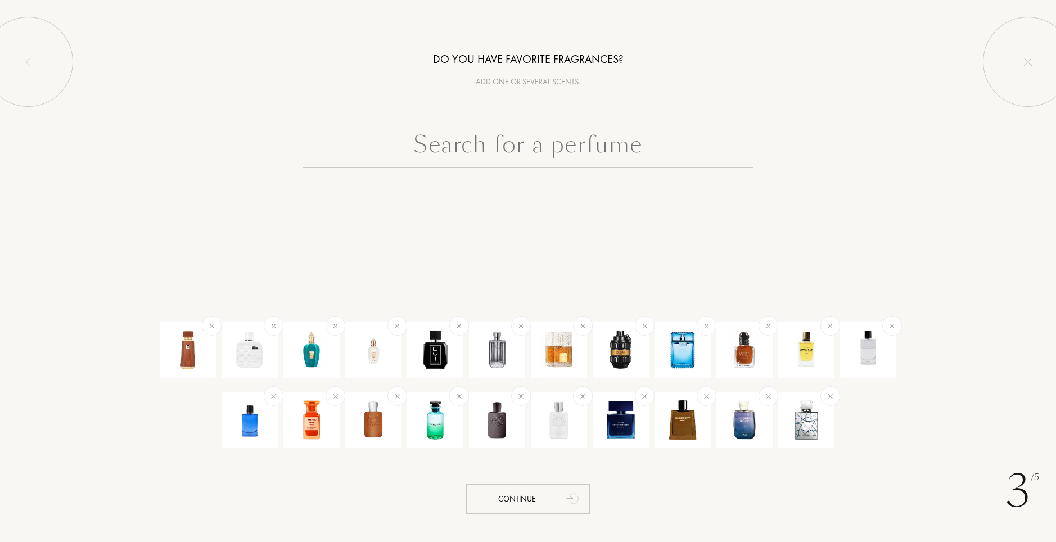
click at [551, 146] on input "text" at bounding box center [528, 147] width 450 height 40
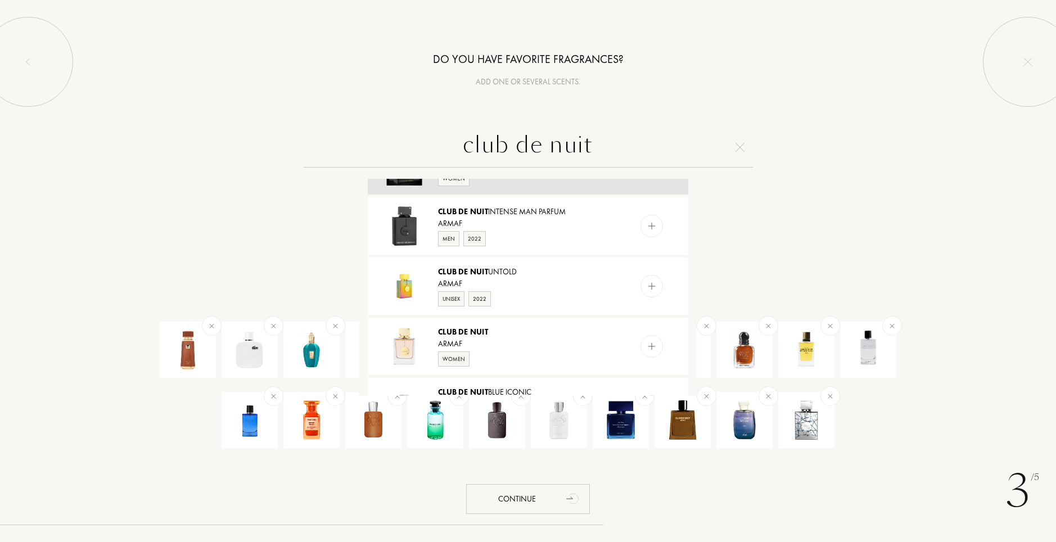
scroll to position [281, 0]
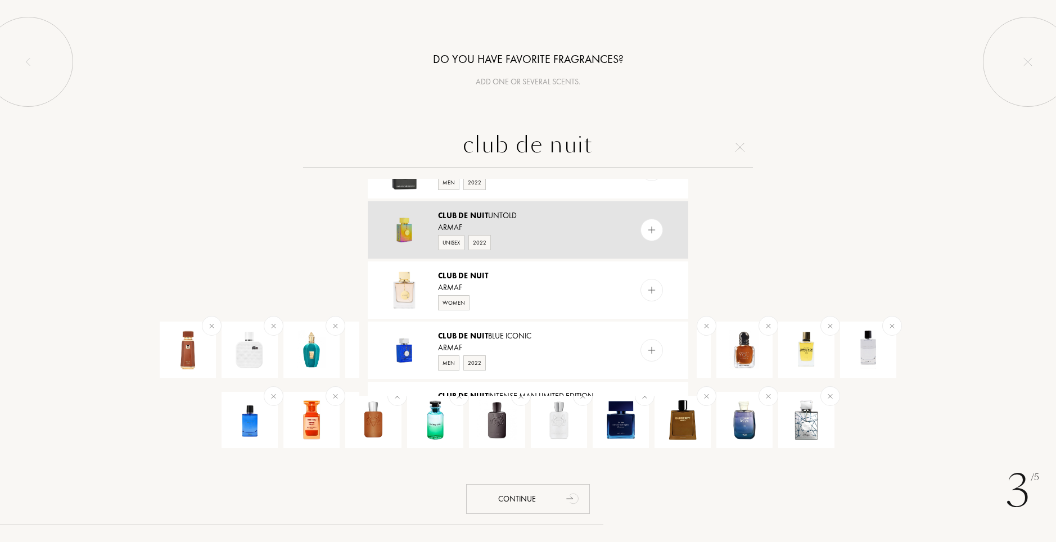
type input "club de nuit"
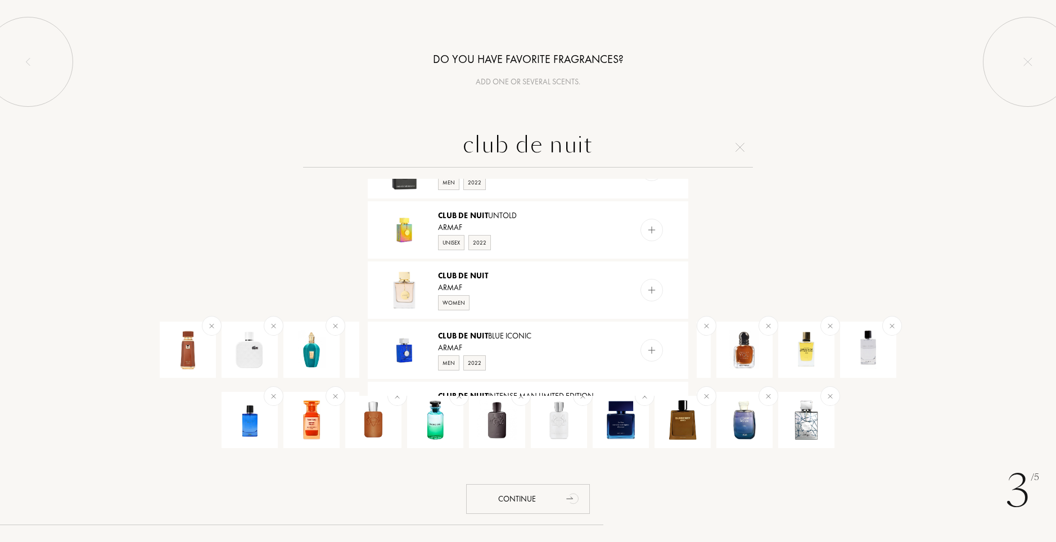
click at [539, 238] on div "Unisex 2022" at bounding box center [527, 241] width 179 height 17
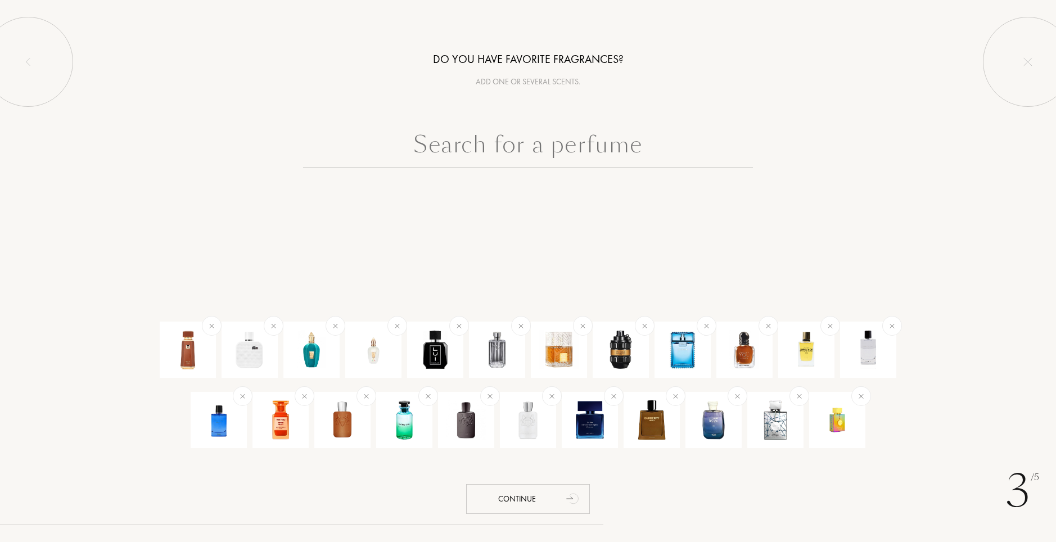
click at [567, 161] on input "text" at bounding box center [528, 147] width 450 height 40
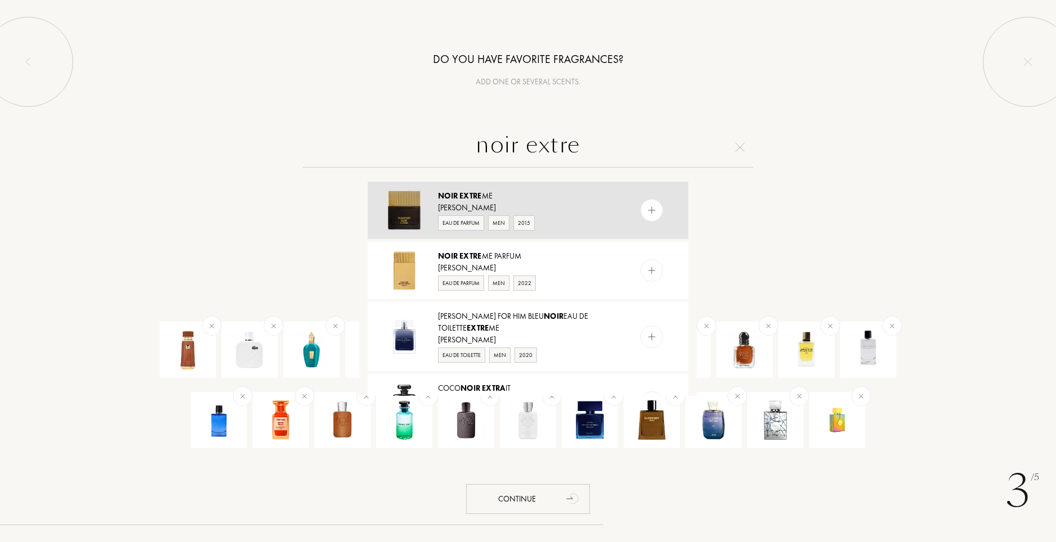
type input "noir extre"
click at [558, 200] on div "Noir Extre me" at bounding box center [527, 196] width 179 height 12
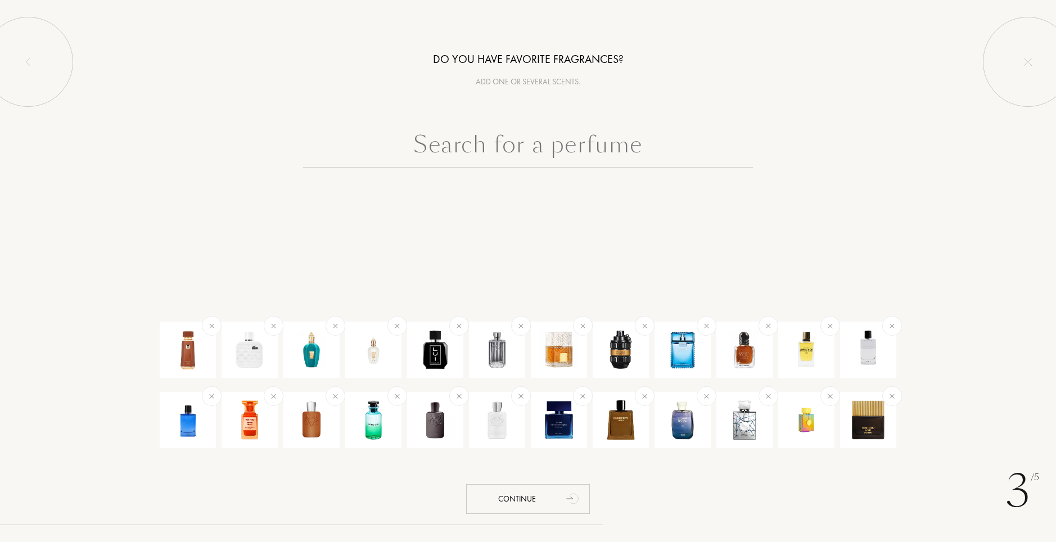
click at [558, 155] on input "text" at bounding box center [528, 147] width 450 height 40
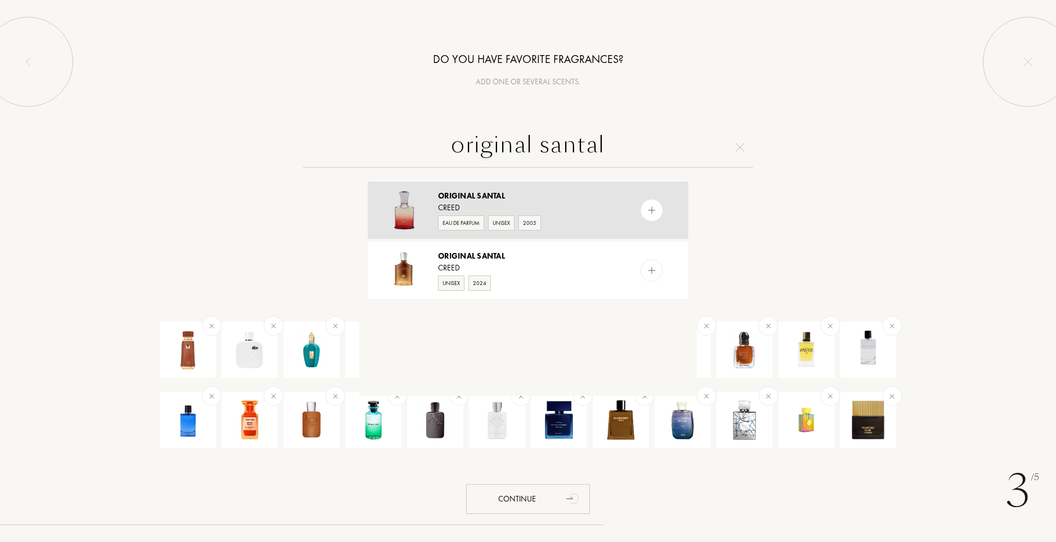
type input "original santal"
click at [529, 205] on div "Creed" at bounding box center [527, 208] width 179 height 12
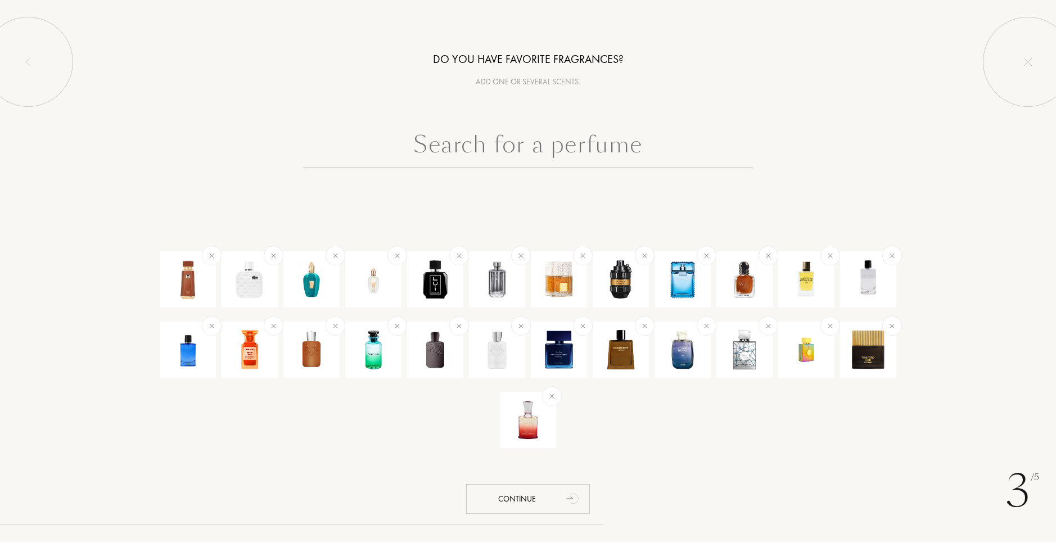
click at [540, 139] on input "text" at bounding box center [528, 147] width 450 height 40
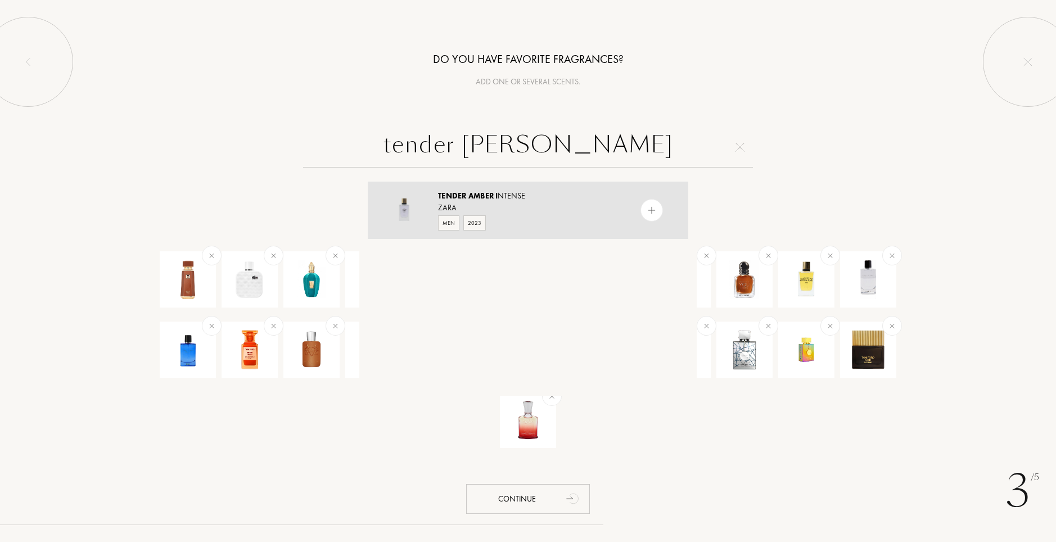
type input "tender [PERSON_NAME]"
click at [549, 215] on div "Men 2023" at bounding box center [527, 222] width 179 height 17
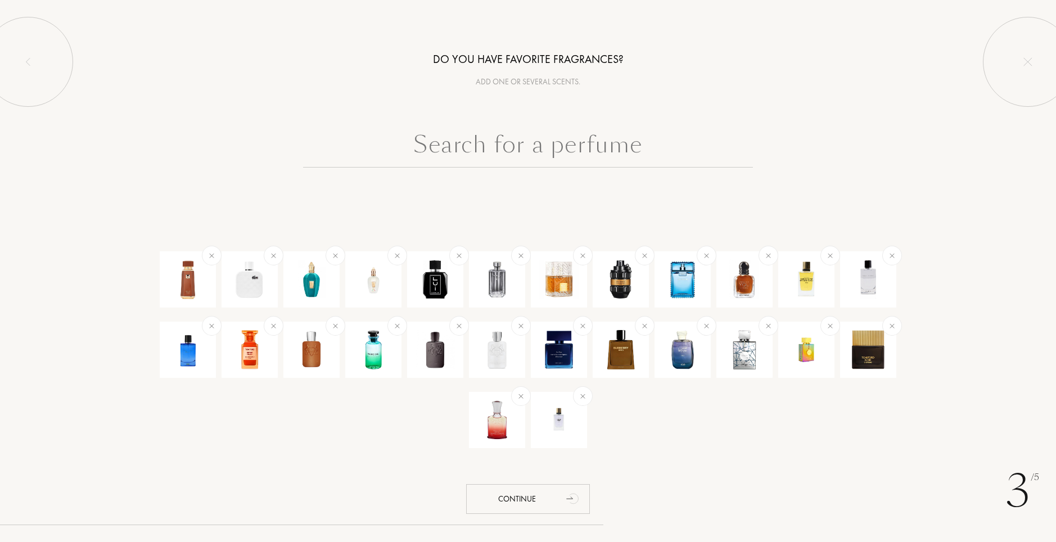
click at [563, 153] on input "text" at bounding box center [528, 147] width 450 height 40
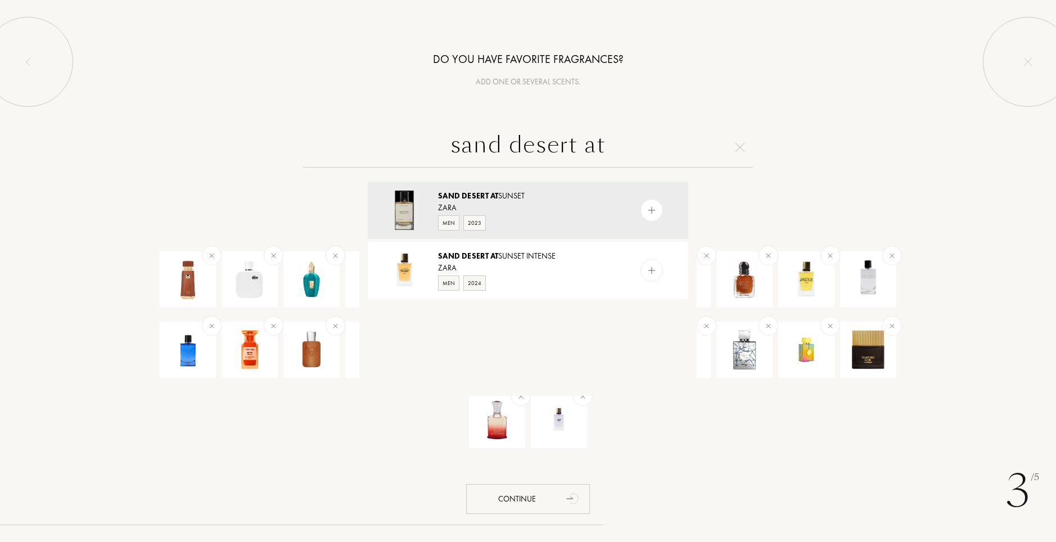
type input "sand desert at"
click at [543, 265] on div "Zara" at bounding box center [527, 268] width 179 height 12
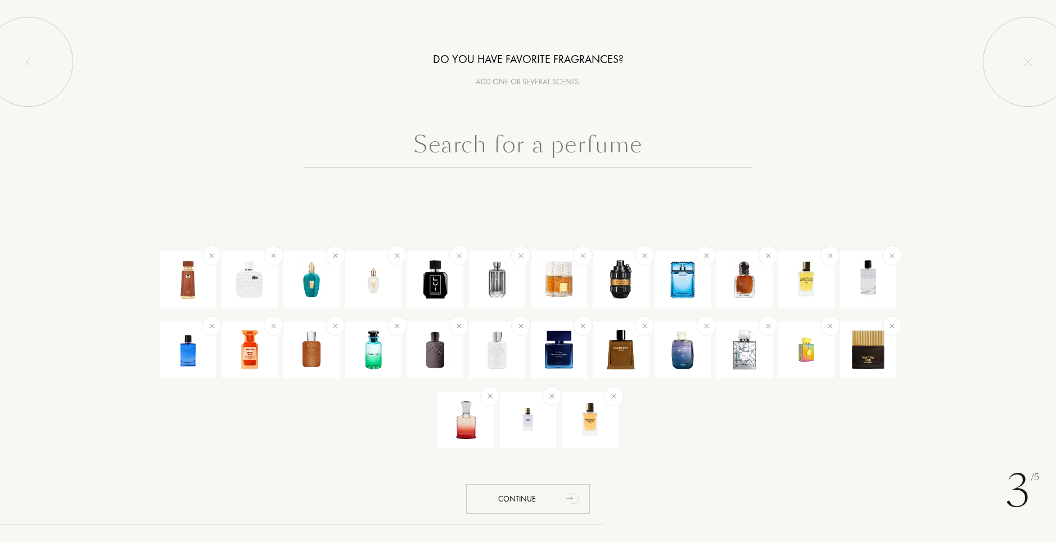
click at [450, 143] on input "text" at bounding box center [528, 147] width 450 height 40
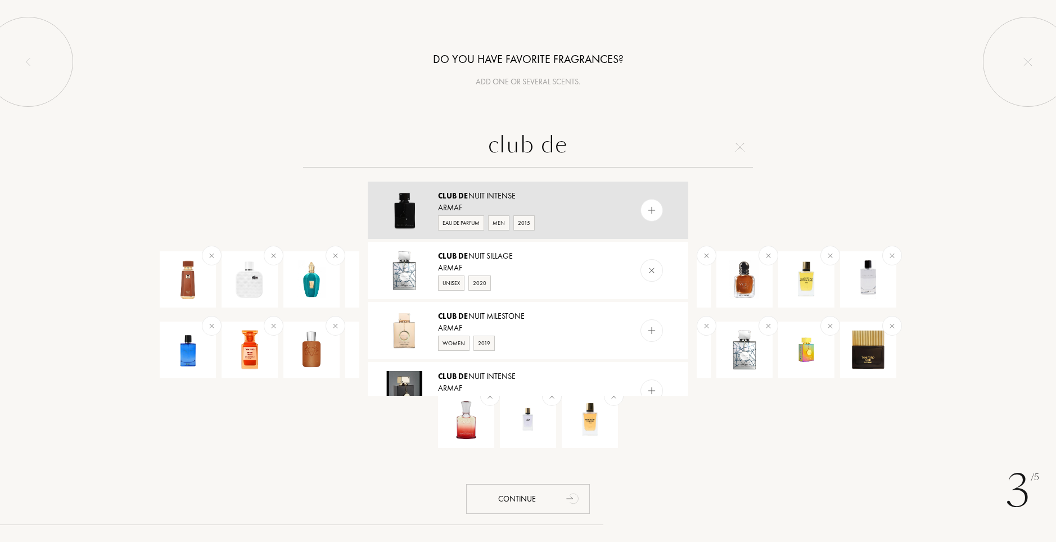
type input "club de"
click at [545, 217] on div "Eau de Parfum Men 2015" at bounding box center [527, 222] width 179 height 17
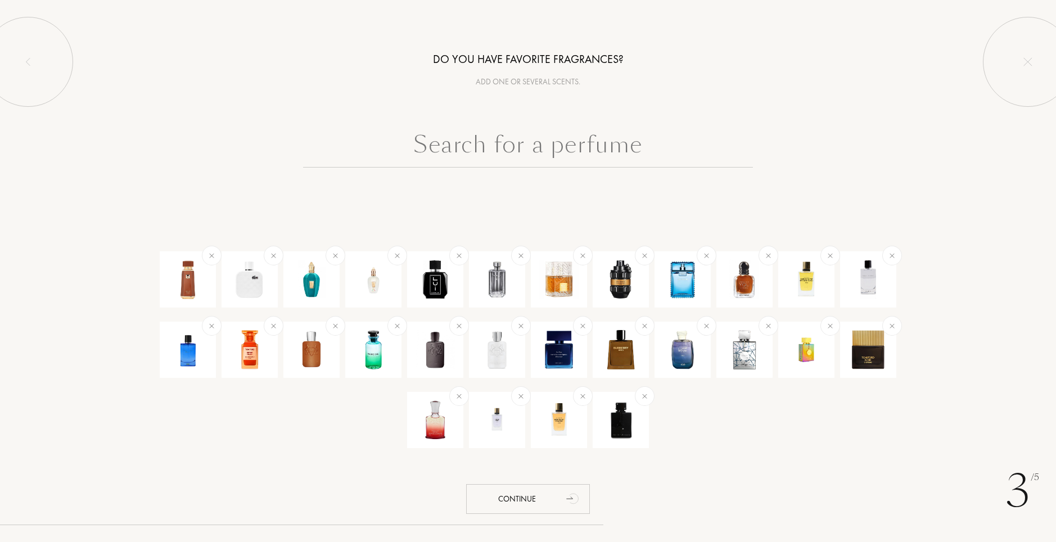
drag, startPoint x: 603, startPoint y: 122, endPoint x: 603, endPoint y: 138, distance: 16.3
click at [603, 124] on div "Do you have favorite fragrances? Add one or several scents. Continue" at bounding box center [528, 112] width 1056 height 224
click at [603, 140] on input "text" at bounding box center [528, 147] width 450 height 40
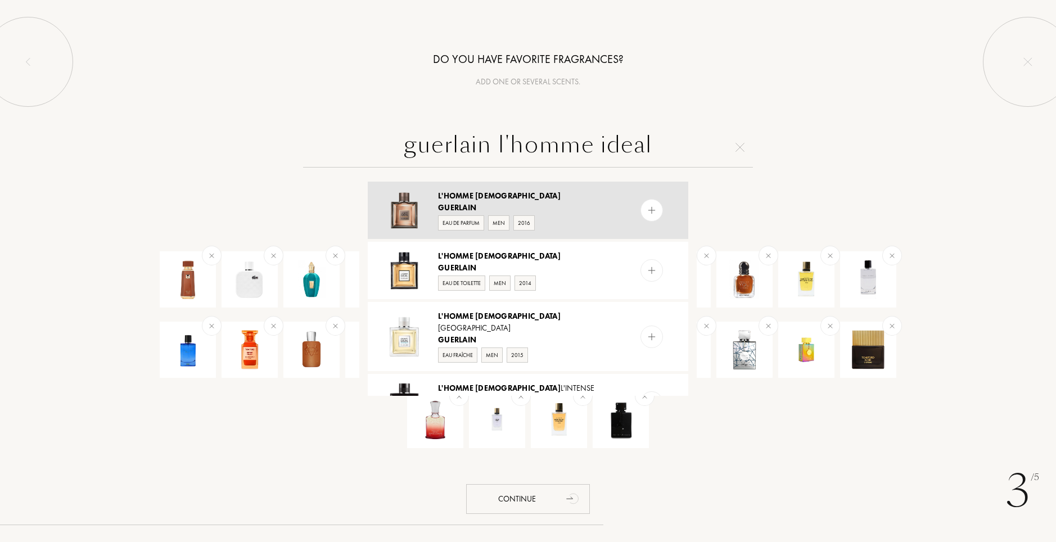
type input "guerlain l'homme ideal"
click at [549, 215] on div "Eau de Parfum Men 2016" at bounding box center [527, 222] width 179 height 17
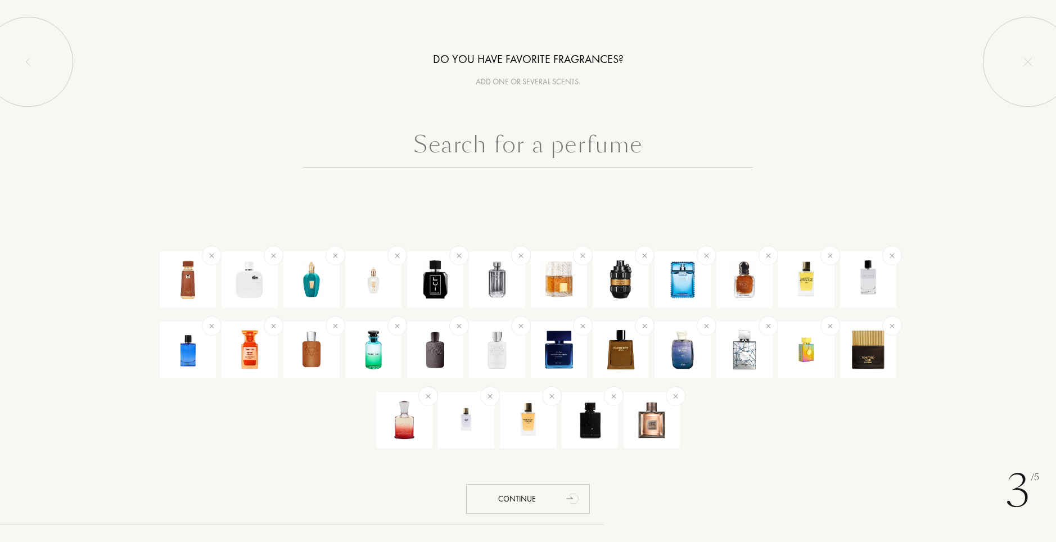
click at [587, 154] on input "text" at bounding box center [528, 147] width 450 height 40
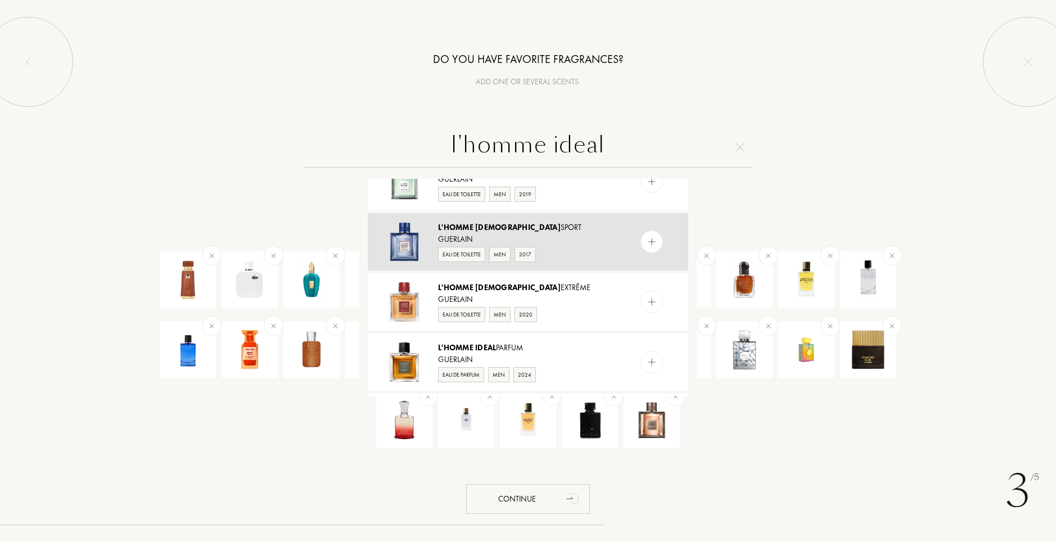
scroll to position [324, 0]
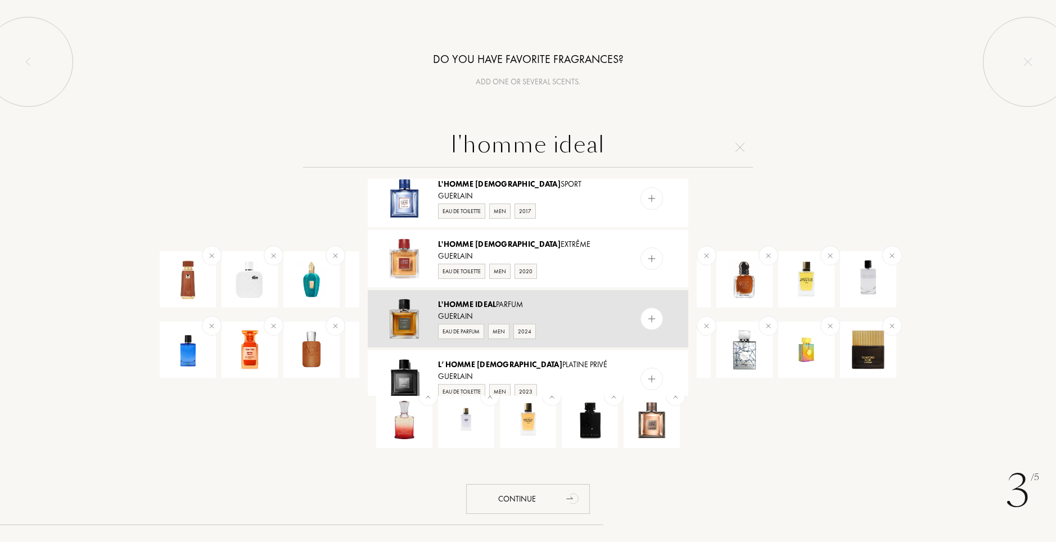
type input "l'homme ideal"
click at [558, 310] on div "Guerlain" at bounding box center [527, 316] width 179 height 12
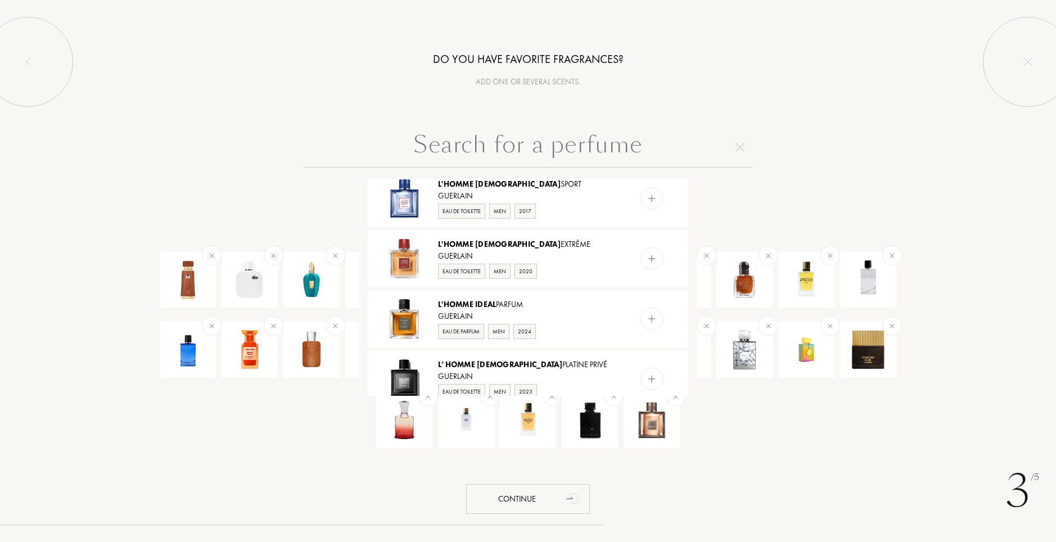
scroll to position [0, 0]
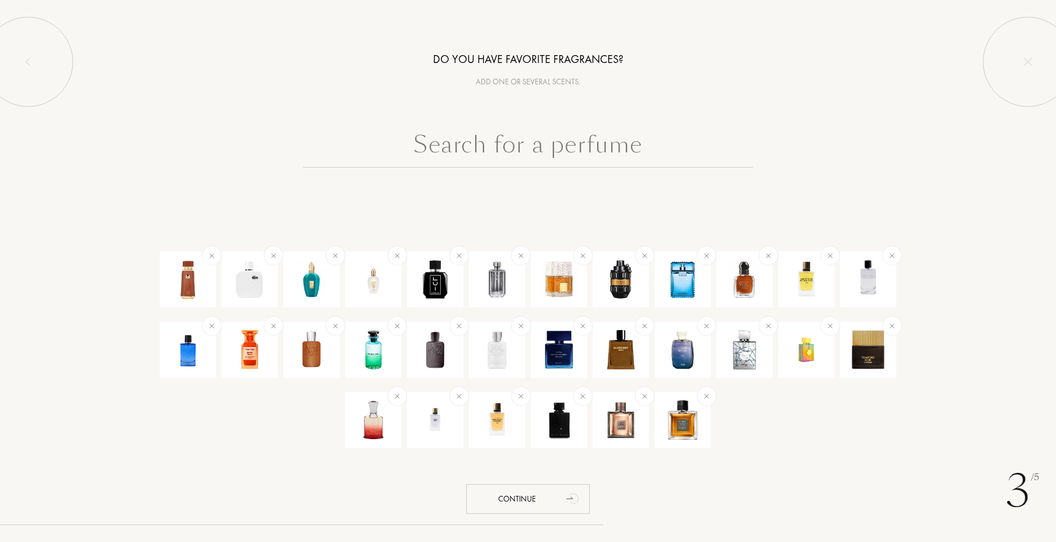
click at [581, 150] on input "text" at bounding box center [528, 147] width 450 height 40
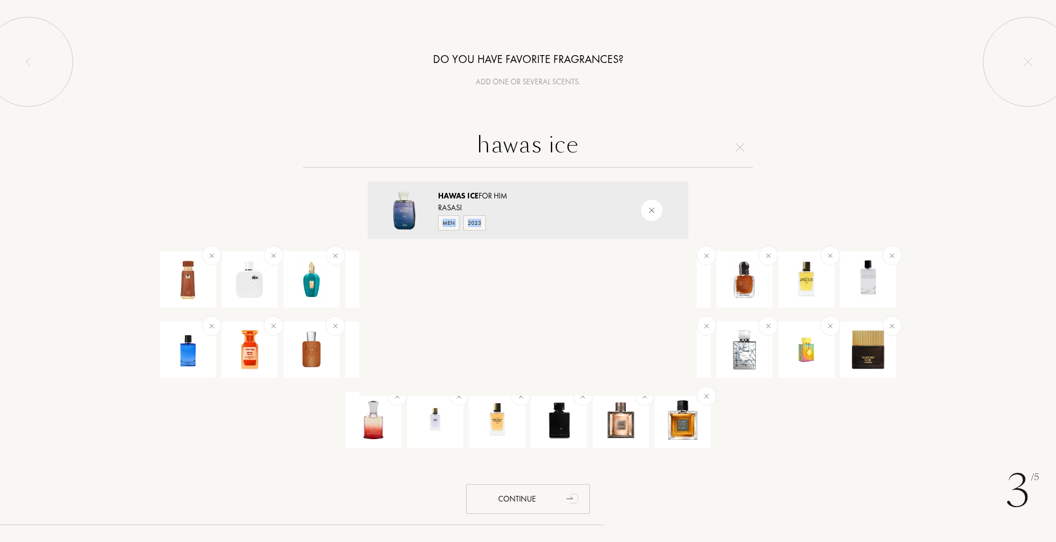
drag, startPoint x: 530, startPoint y: 211, endPoint x: 559, endPoint y: 327, distance: 119.5
click at [559, 327] on div "Hawas Ice for Him Rasasi Men 2023" at bounding box center [527, 287] width 337 height 217
click at [551, 290] on div "Hawas Ice for Him Rasasi Men 2023" at bounding box center [527, 287] width 337 height 217
click at [551, 154] on input "hawas ice" at bounding box center [528, 147] width 450 height 40
click at [588, 147] on input "hawas ice" at bounding box center [528, 147] width 450 height 40
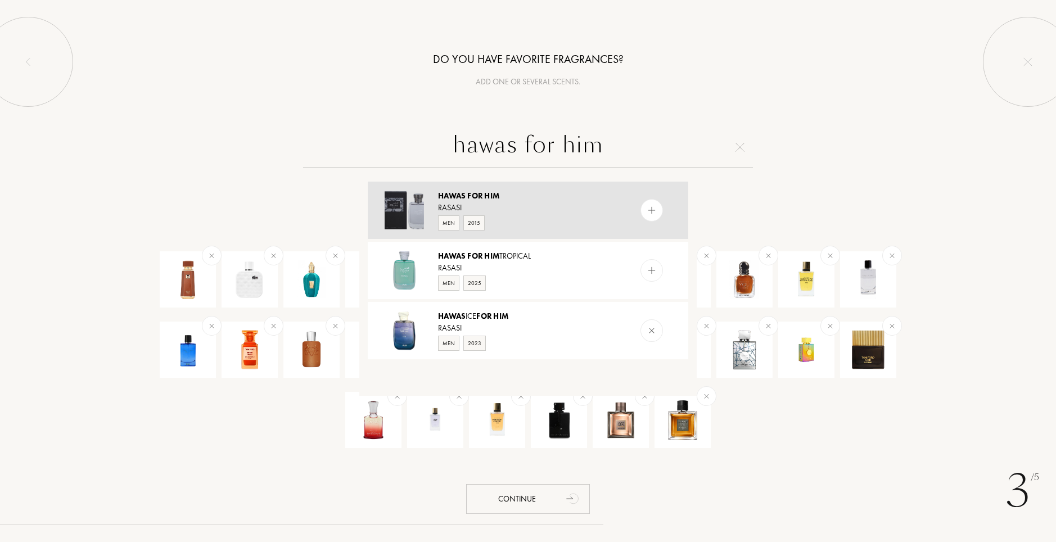
type input "hawas for him"
click at [594, 206] on div "Rasasi" at bounding box center [527, 208] width 179 height 12
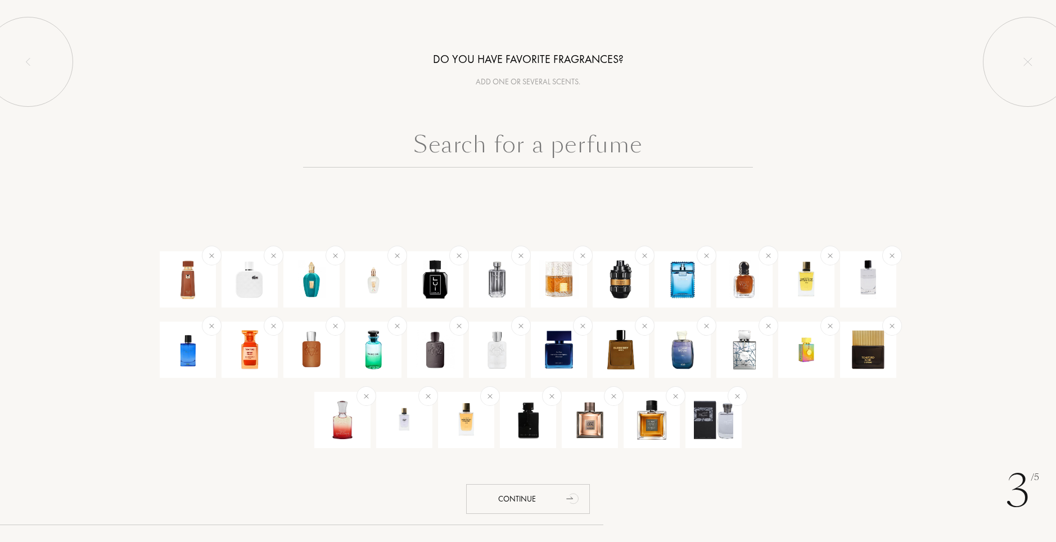
drag, startPoint x: 659, startPoint y: 163, endPoint x: 661, endPoint y: 170, distance: 7.6
click at [659, 164] on input "text" at bounding box center [528, 147] width 450 height 40
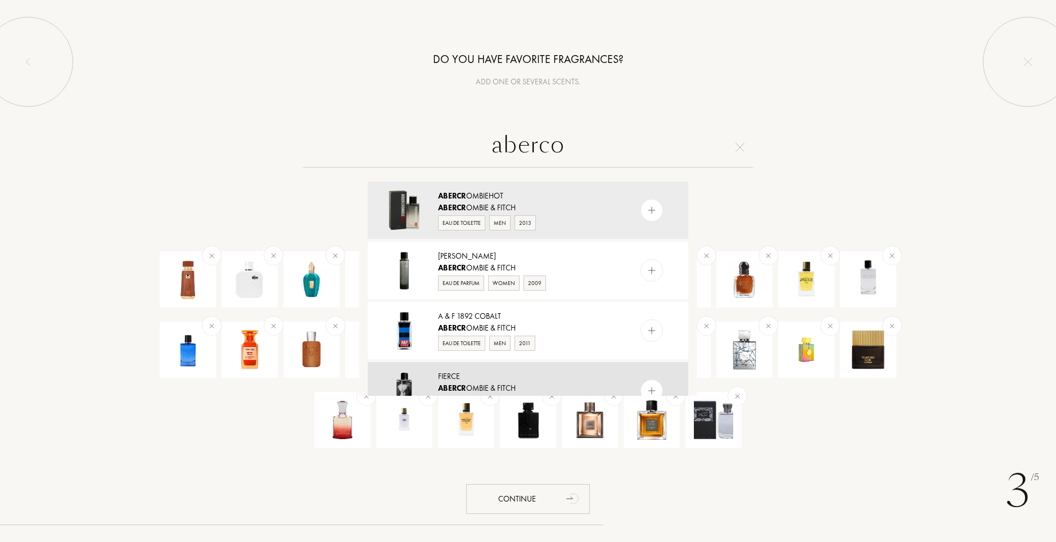
scroll to position [112, 0]
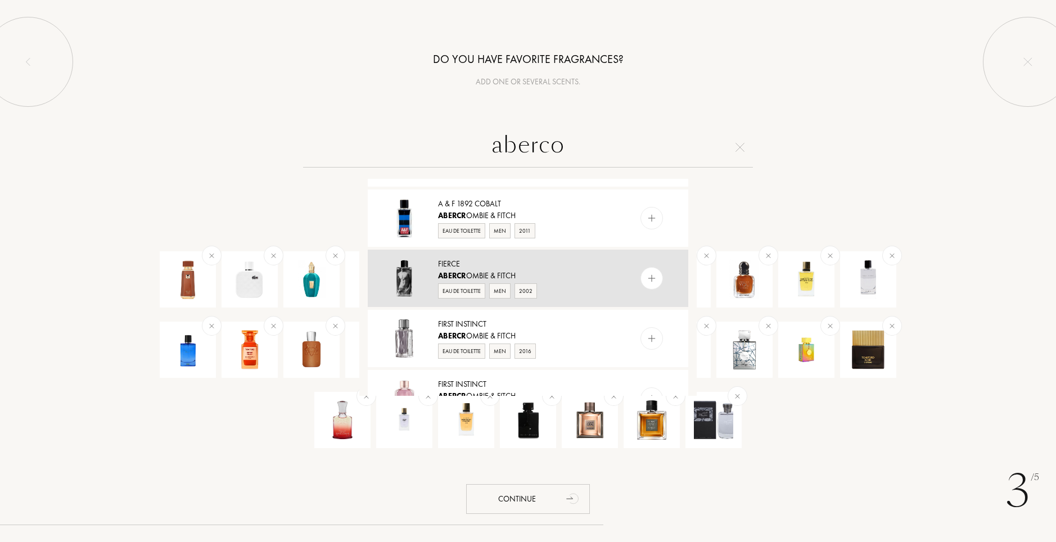
type input "aberco"
click at [554, 287] on div "Eau de Toilette Men 2002" at bounding box center [527, 290] width 179 height 17
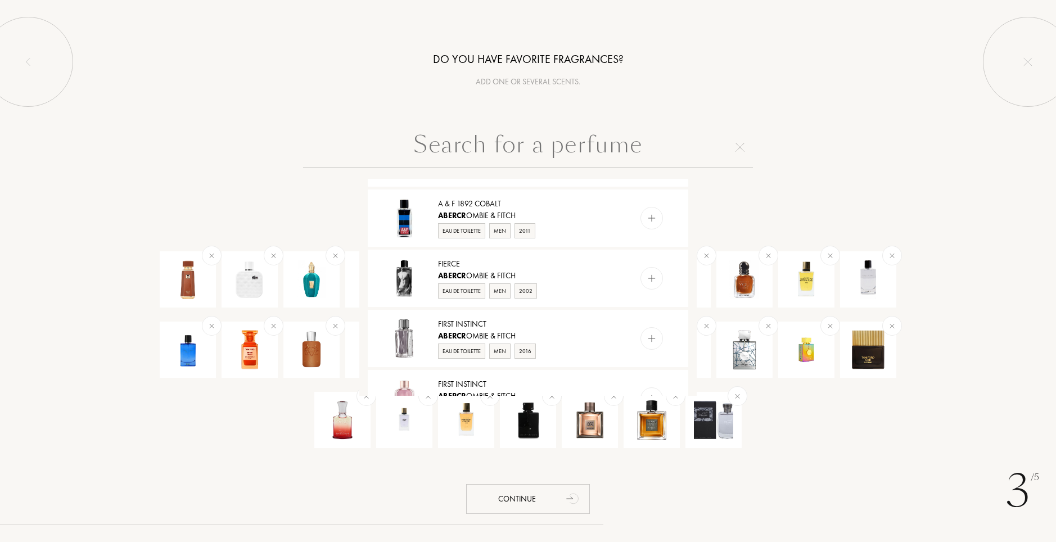
scroll to position [0, 0]
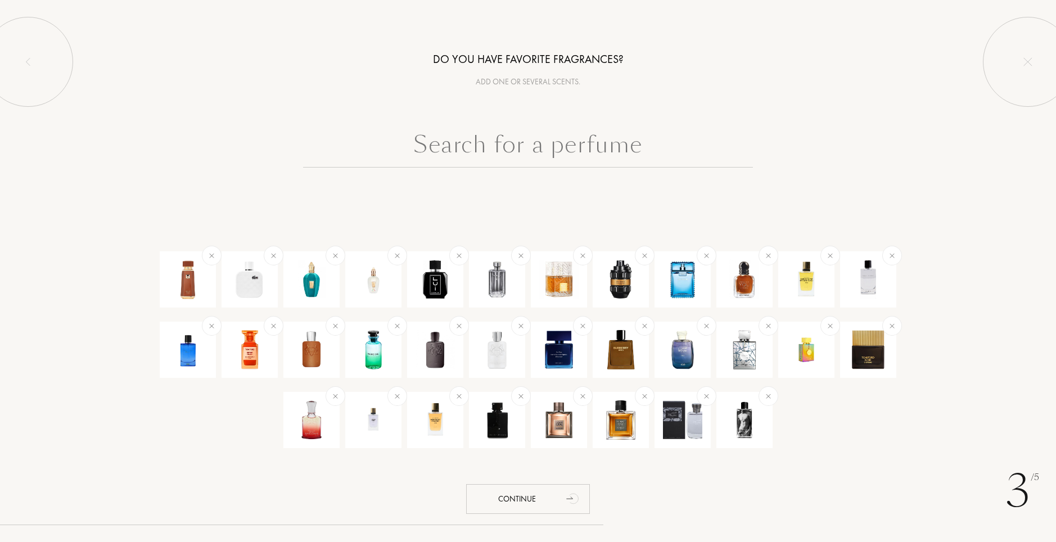
click at [469, 157] on input "text" at bounding box center [528, 147] width 450 height 40
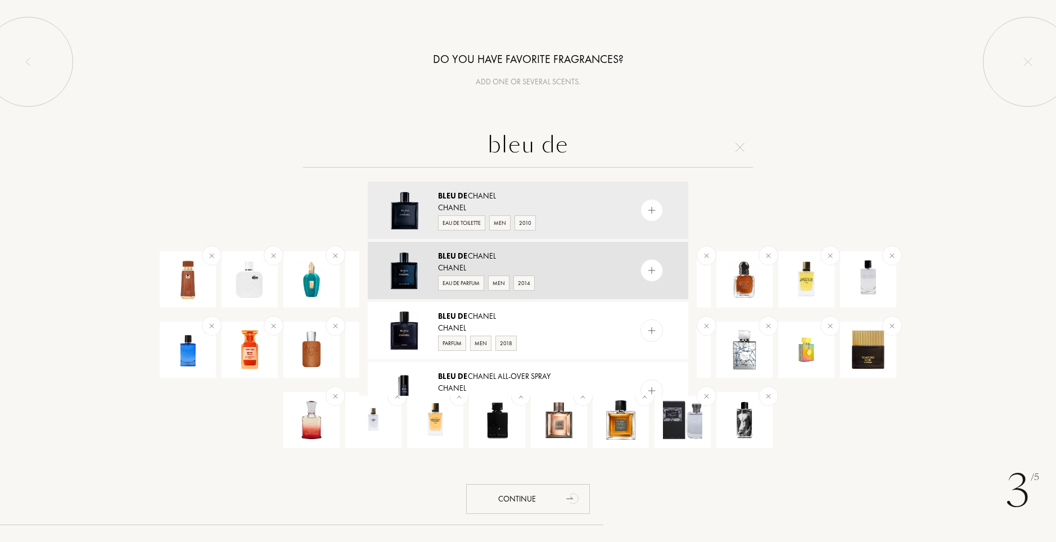
type input "bleu de"
click at [588, 258] on div "Bleu de Chanel" at bounding box center [527, 256] width 179 height 12
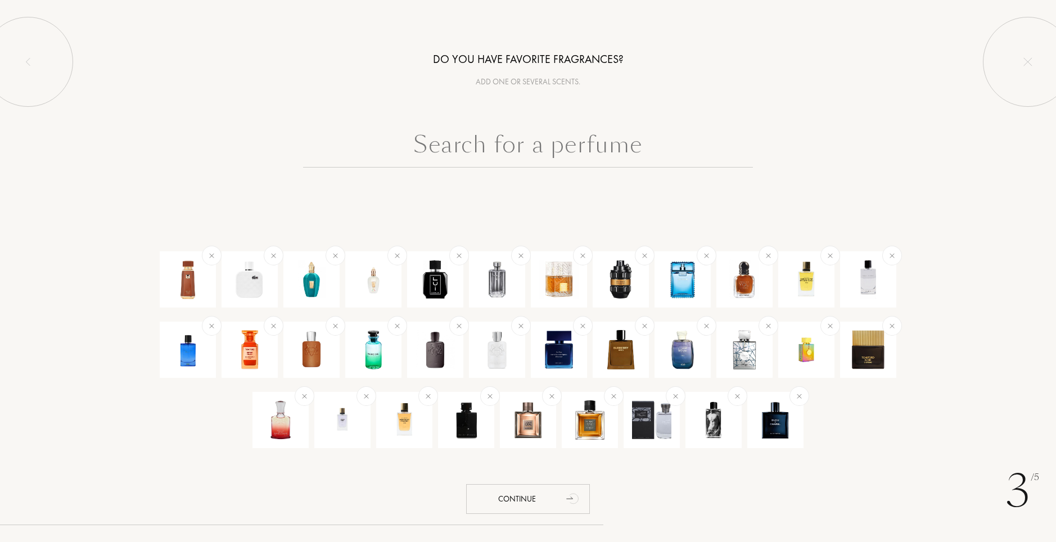
click at [503, 134] on input "text" at bounding box center [528, 147] width 450 height 40
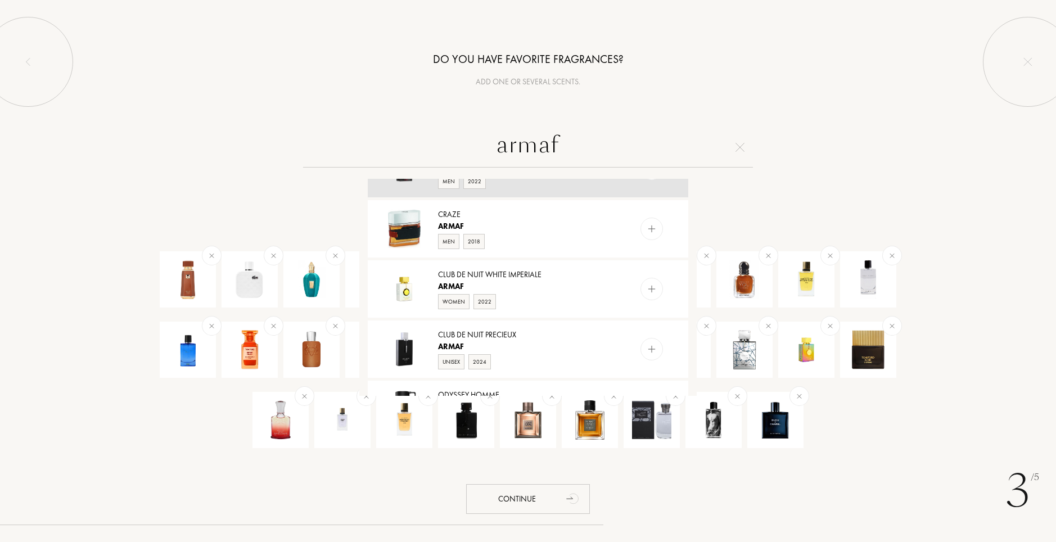
scroll to position [998, 0]
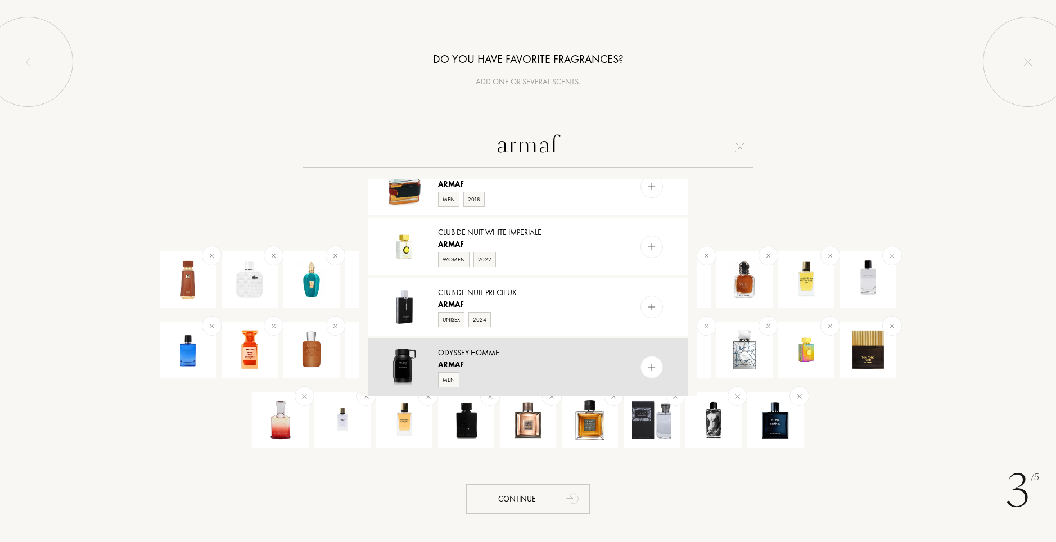
type input "armaf"
click at [525, 358] on div "Odyssey Homme" at bounding box center [527, 353] width 179 height 12
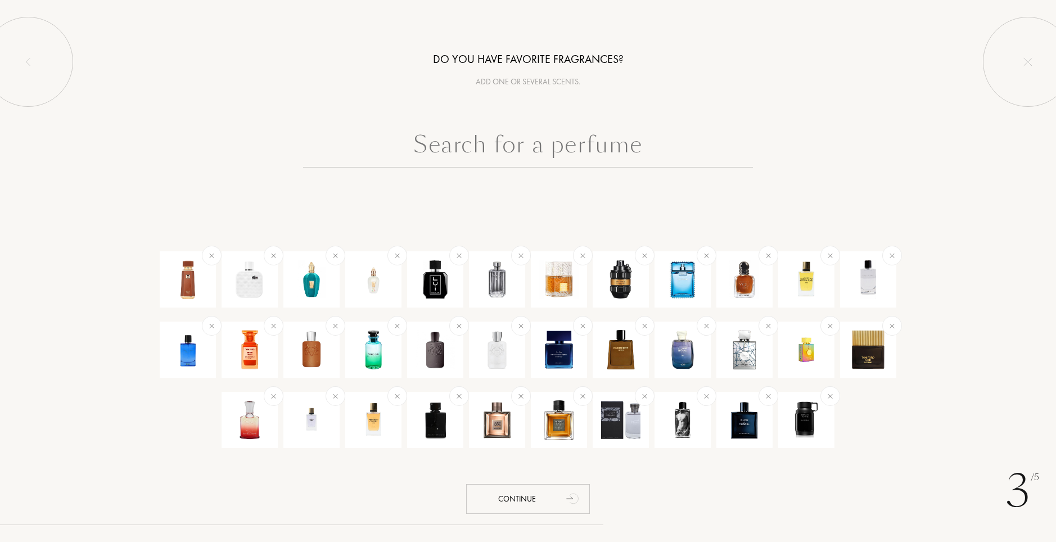
click at [538, 227] on div "3 /5 Do you have favorite fragrances? Add one or several scents. Continue" at bounding box center [528, 271] width 1056 height 542
click at [562, 497] on icon "animation" at bounding box center [573, 498] width 22 height 22
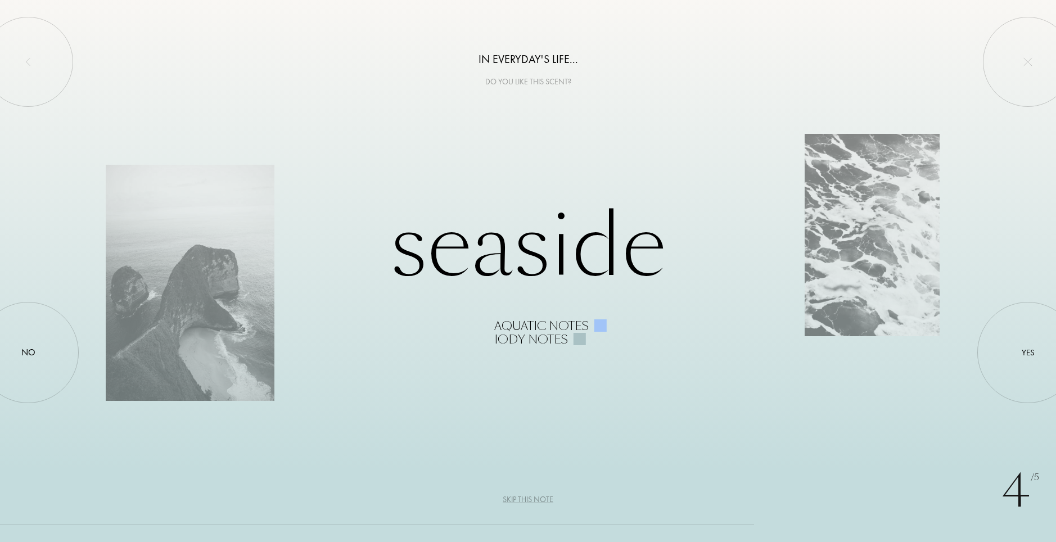
click at [539, 250] on div "Seaside Aquatic notes Iody notes" at bounding box center [528, 271] width 845 height 151
click at [544, 342] on div "Iody notes" at bounding box center [531, 339] width 74 height 13
click at [562, 342] on div "Iody notes" at bounding box center [531, 339] width 74 height 13
click at [610, 330] on div "Aquatic notes" at bounding box center [722, 325] width 456 height 13
drag, startPoint x: 524, startPoint y: 497, endPoint x: 518, endPoint y: 490, distance: 9.2
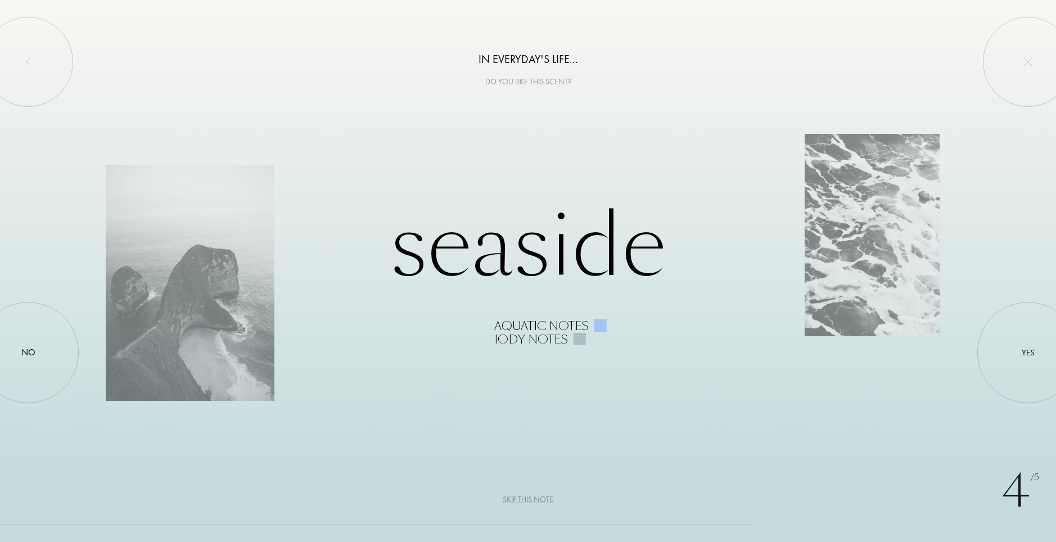
click at [523, 497] on div "Skip this note" at bounding box center [528, 500] width 51 height 12
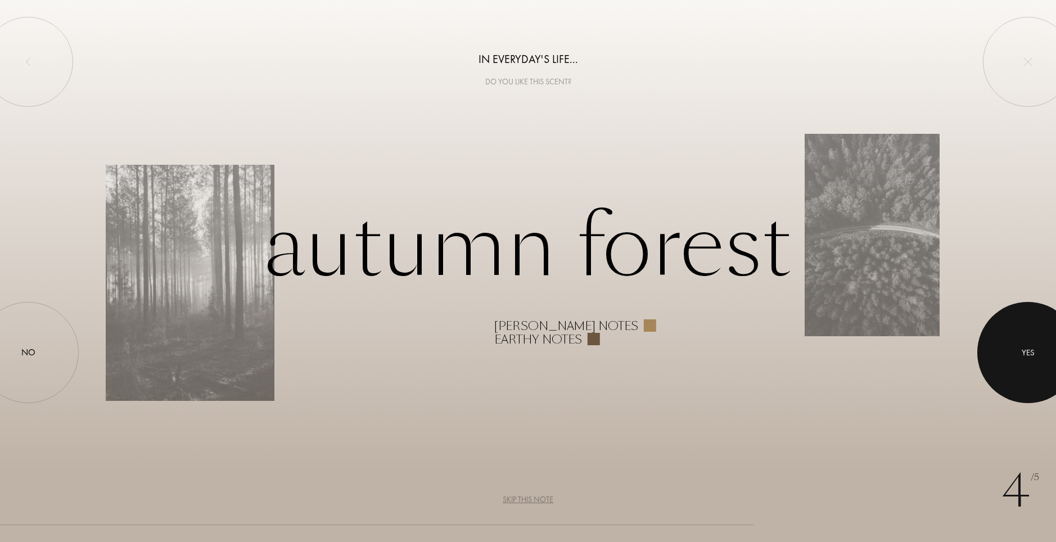
click at [1026, 327] on div at bounding box center [1027, 352] width 101 height 101
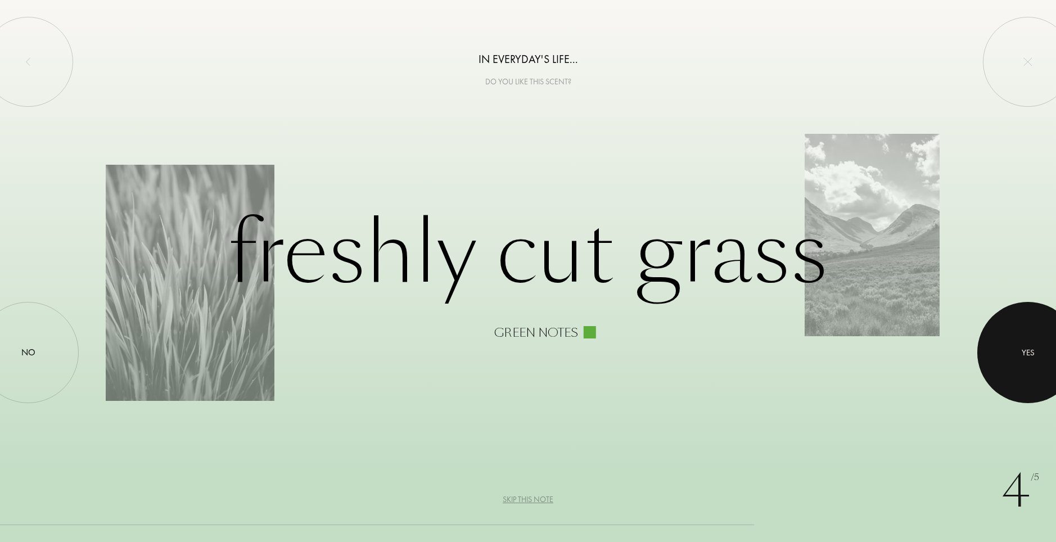
click at [1044, 342] on div at bounding box center [1027, 352] width 101 height 101
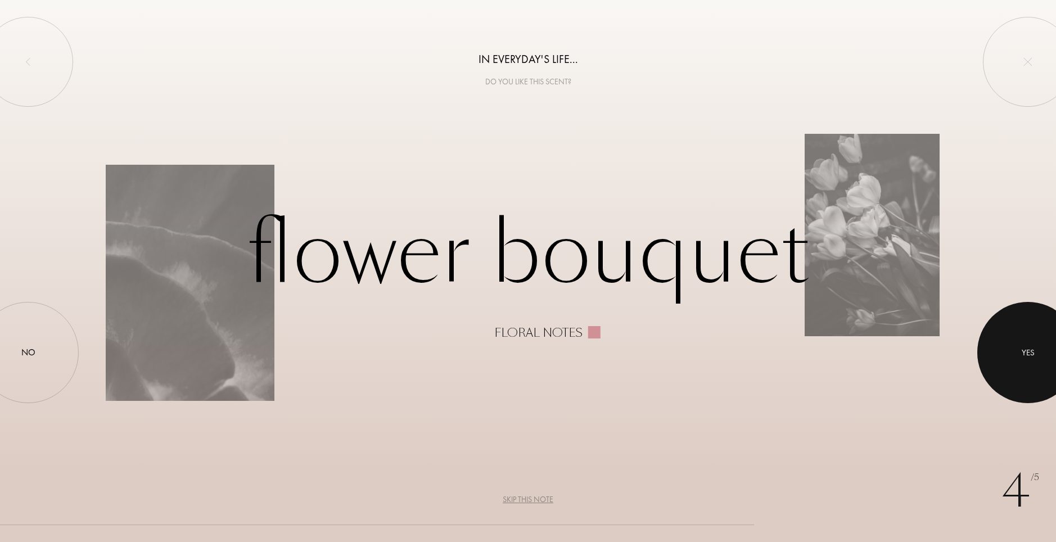
click at [1011, 331] on div at bounding box center [1027, 352] width 101 height 101
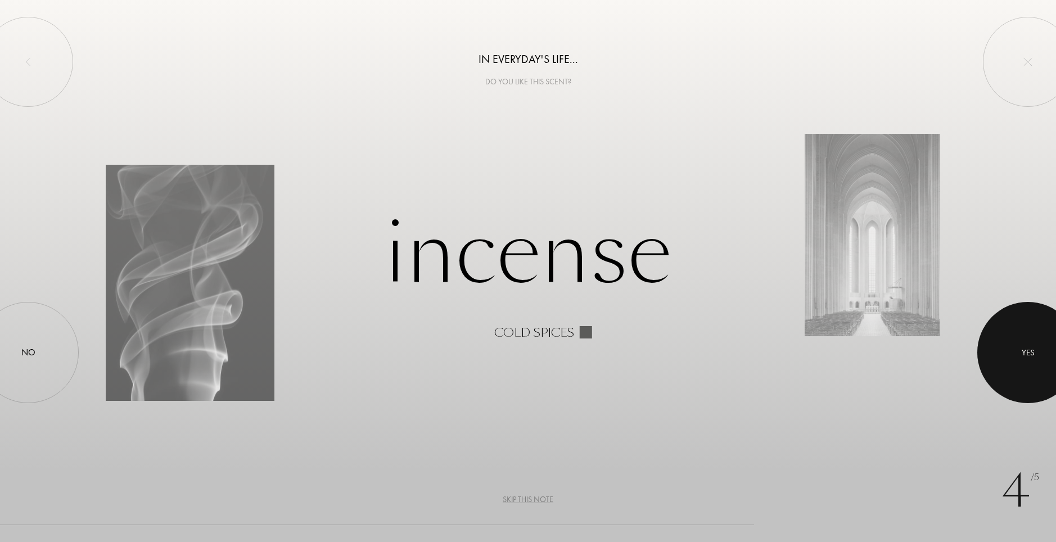
click at [1016, 350] on div at bounding box center [1027, 352] width 101 height 101
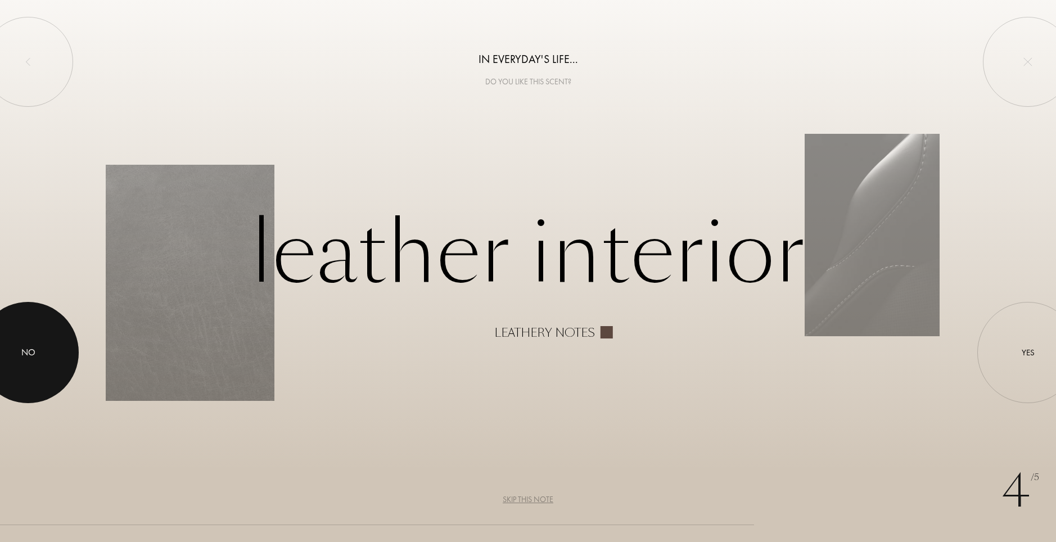
click at [7, 329] on div at bounding box center [28, 352] width 101 height 101
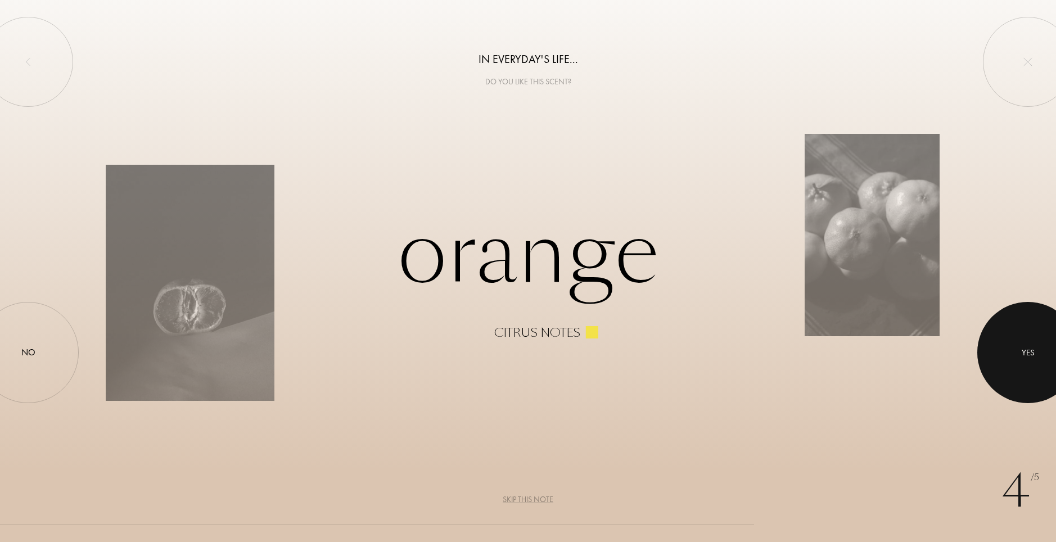
click at [999, 333] on div at bounding box center [1027, 352] width 101 height 101
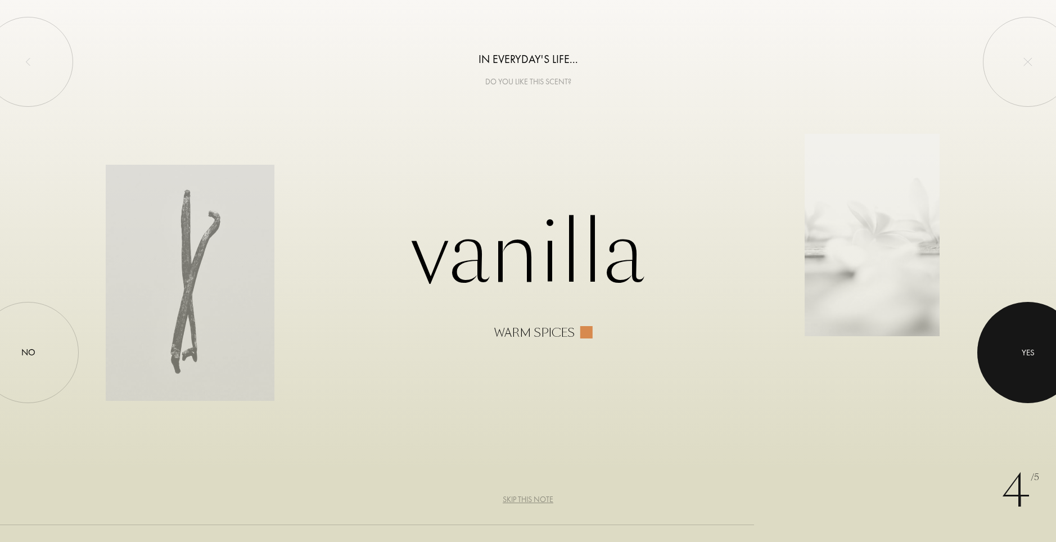
click at [1023, 336] on div at bounding box center [1027, 352] width 101 height 101
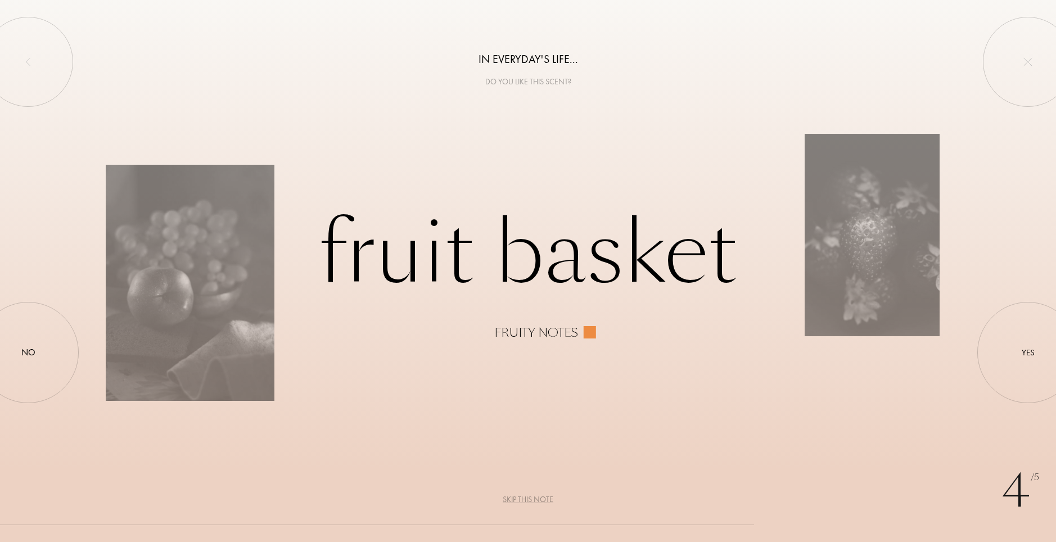
click at [966, 358] on div "4 /5 In everyday's life... Do you like this scent? Fruit basket Fruity notes Ye…" at bounding box center [528, 271] width 1056 height 542
click at [1018, 354] on div "Yes" at bounding box center [1027, 352] width 101 height 101
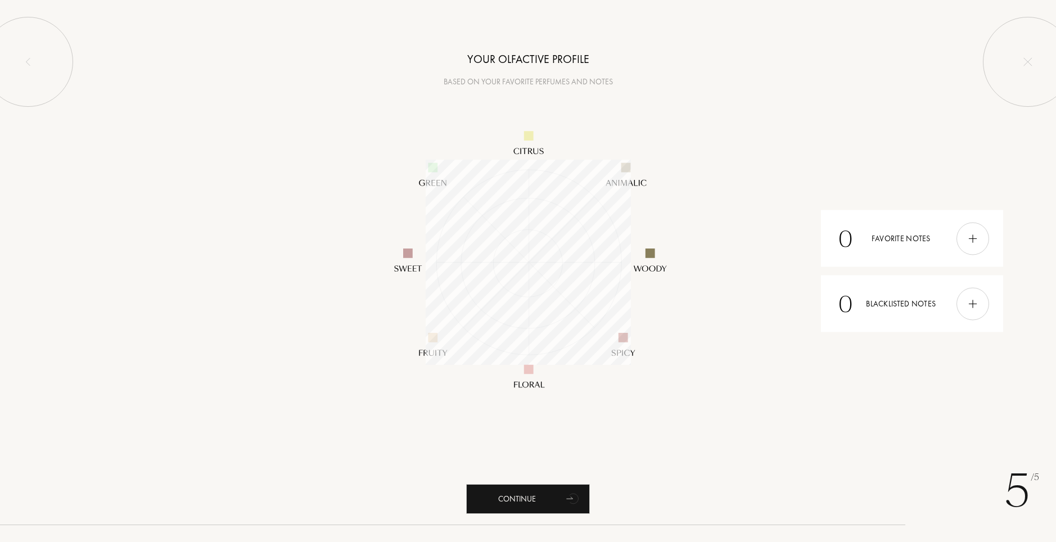
scroll to position [205, 205]
click at [943, 244] on div "0 Favorite notes" at bounding box center [912, 238] width 182 height 57
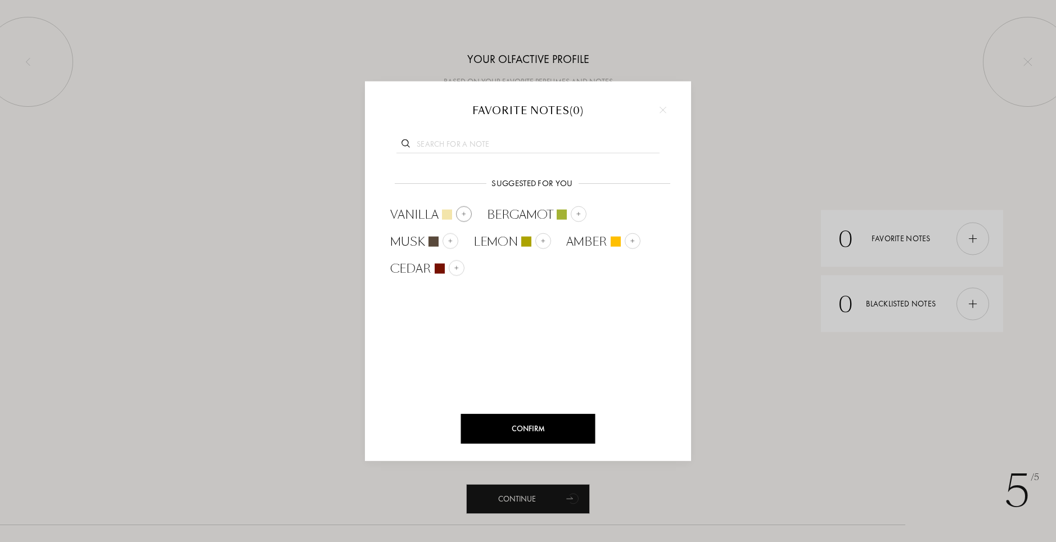
click at [456, 213] on div at bounding box center [464, 214] width 16 height 16
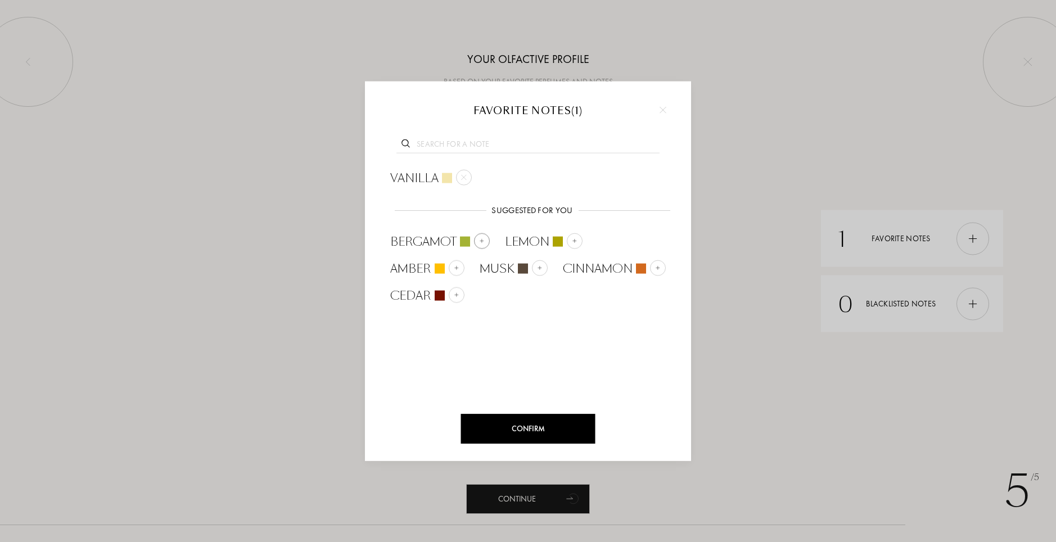
click at [484, 240] on img at bounding box center [482, 241] width 6 height 6
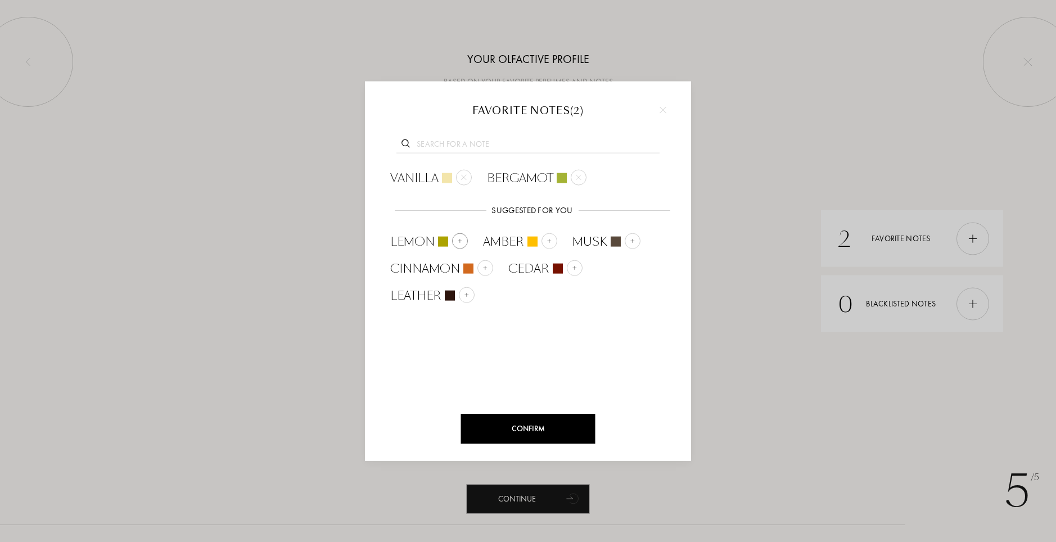
click at [457, 239] on img at bounding box center [460, 241] width 6 height 6
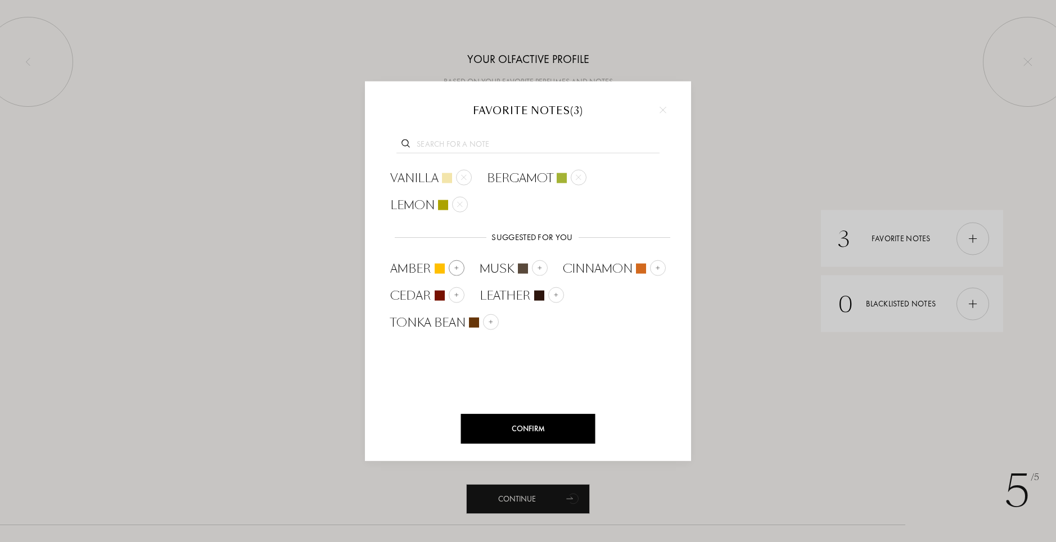
click at [456, 265] on img at bounding box center [457, 268] width 6 height 6
click at [458, 267] on div "Musk" at bounding box center [423, 268] width 83 height 27
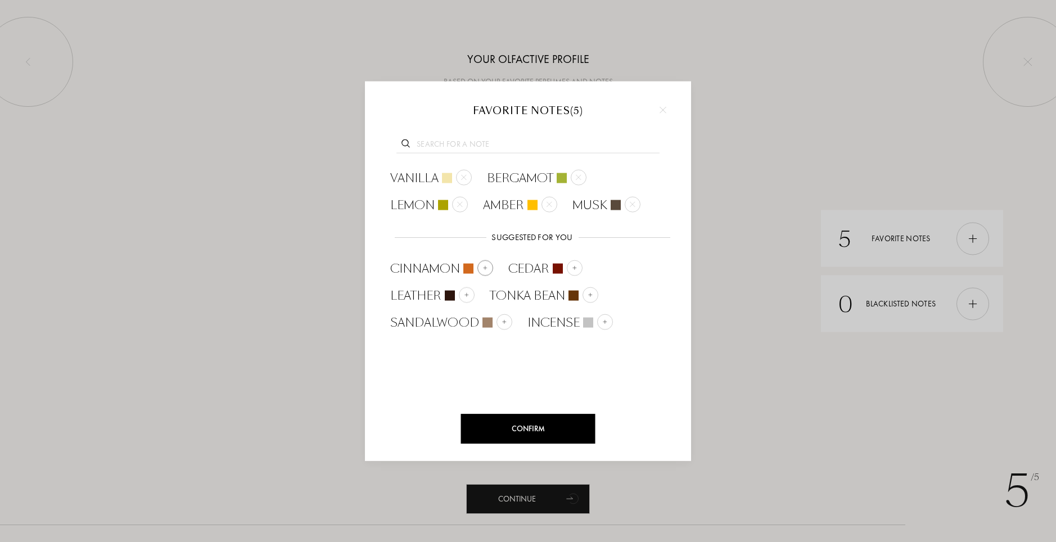
click at [486, 269] on img at bounding box center [486, 268] width 6 height 6
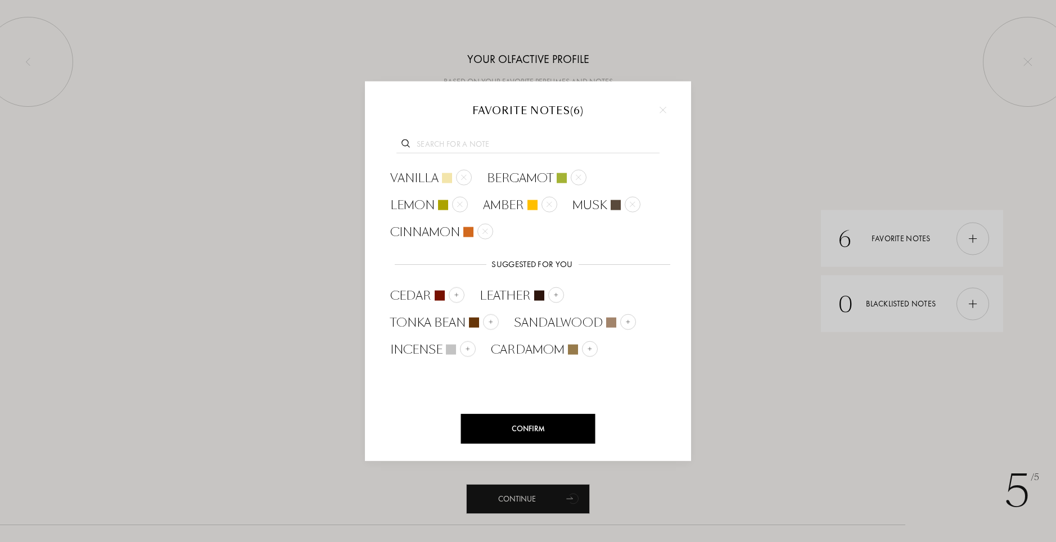
click at [527, 429] on div "Confirm" at bounding box center [528, 429] width 134 height 30
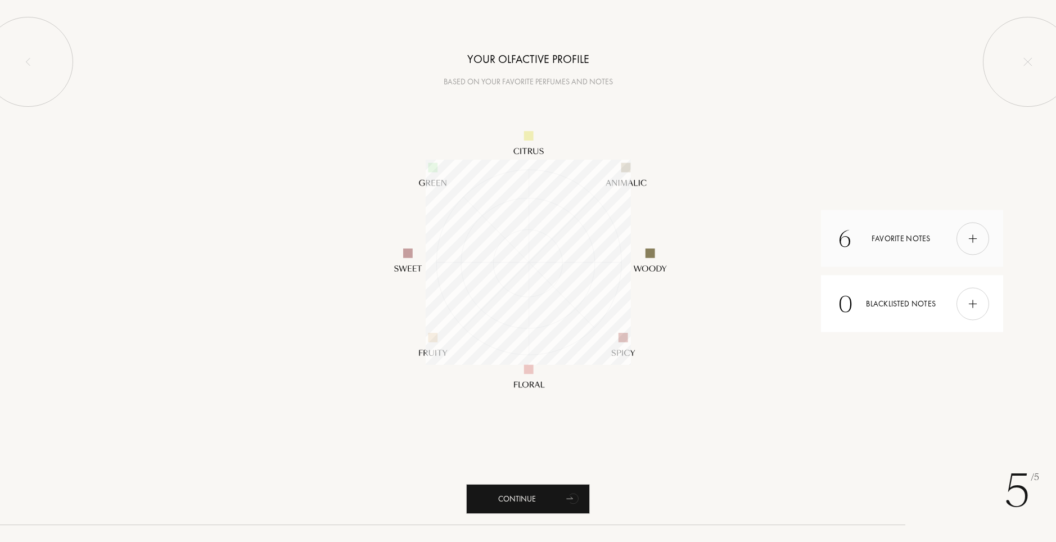
click at [917, 242] on div "6 Favorite notes" at bounding box center [912, 238] width 182 height 57
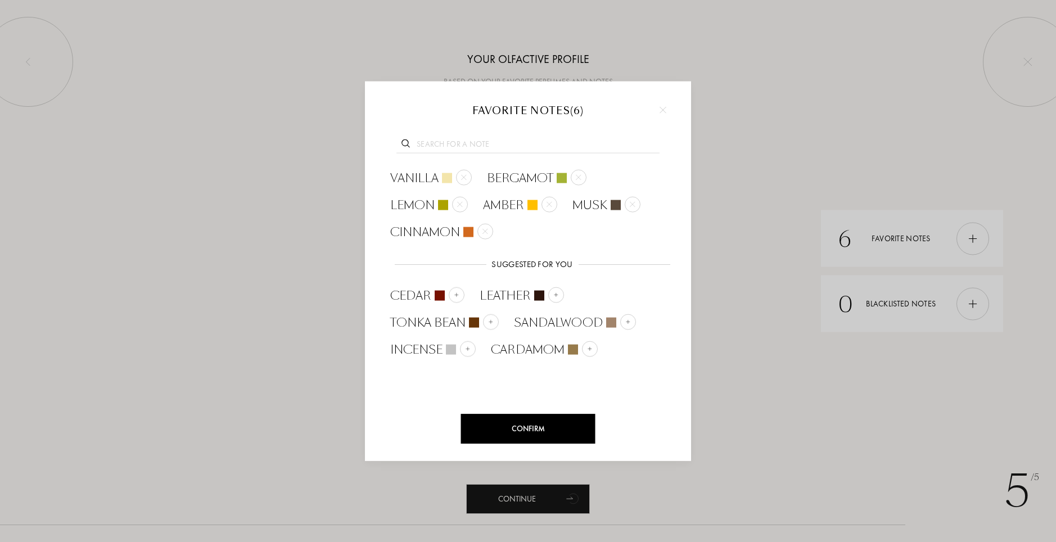
click at [548, 432] on div "Confirm" at bounding box center [528, 429] width 134 height 30
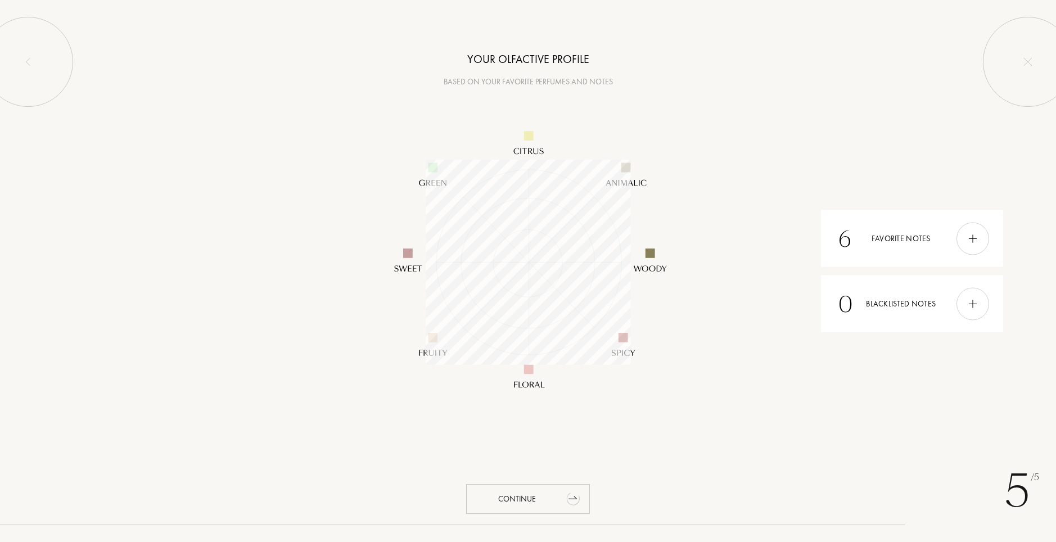
click at [558, 503] on div "Continue" at bounding box center [528, 499] width 124 height 30
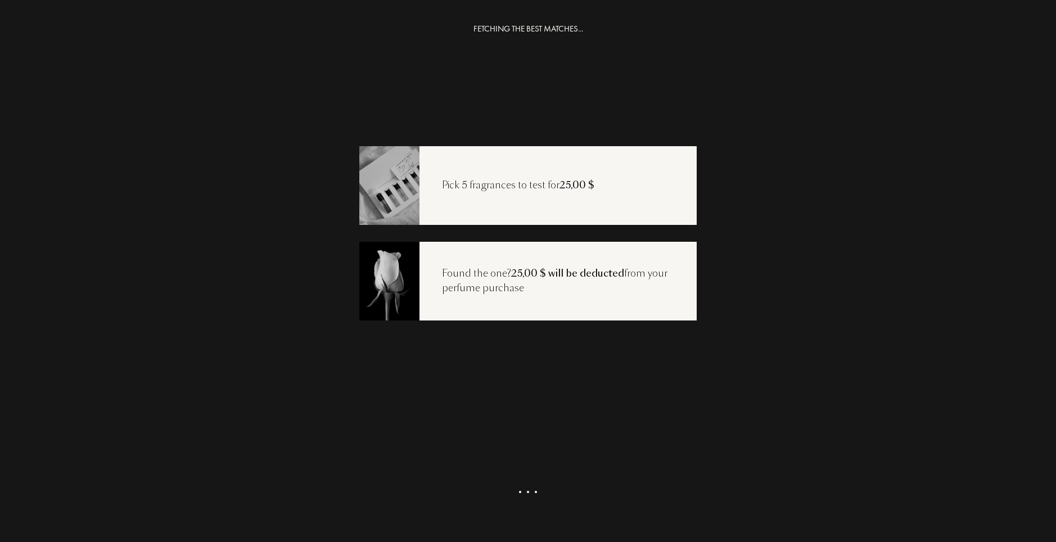
click at [588, 191] on span "25,00 $" at bounding box center [577, 184] width 35 height 13
click at [552, 511] on div "Get my selection" at bounding box center [528, 508] width 124 height 30
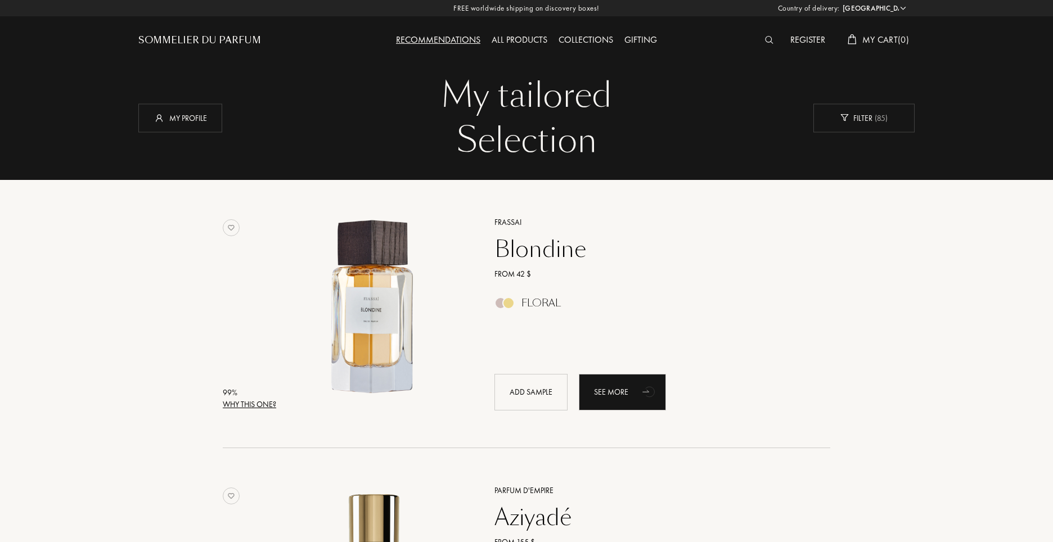
click at [896, 1] on div "FREE worldwide shipping on discovery boxes! Country of delivery: Afghanistan Al…" at bounding box center [526, 8] width 1053 height 16
click at [890, 8] on select "Afghanistan Albania Algeria Andorra Angola Anguilla Antartica Antigua and Barbu…" at bounding box center [873, 8] width 67 height 11
select select "RS"
click at [840, 3] on select "Afghanistan Albania Algeria Andorra Angola Anguilla Antartica Antigua and Barbu…" at bounding box center [873, 8] width 67 height 11
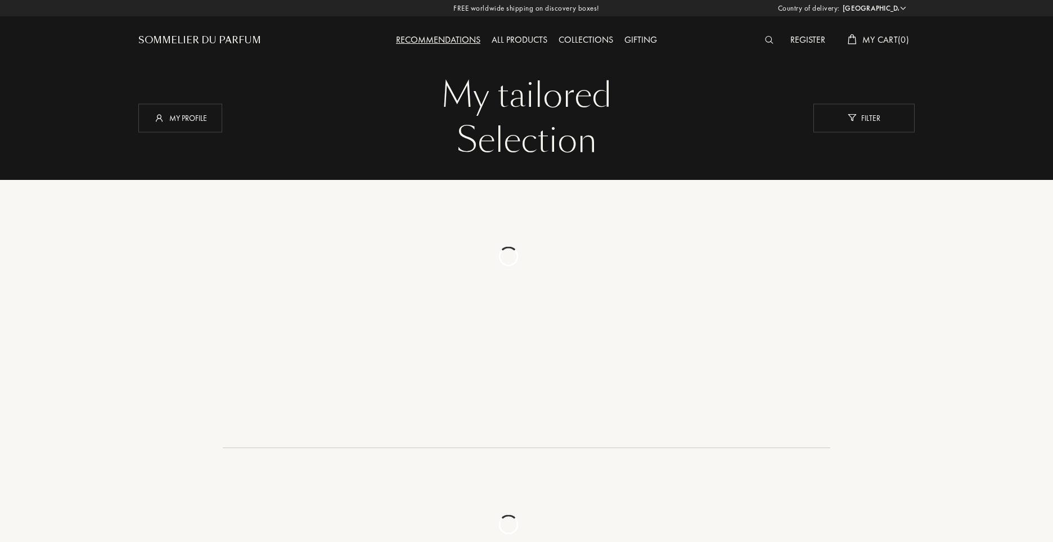
select select "RS"
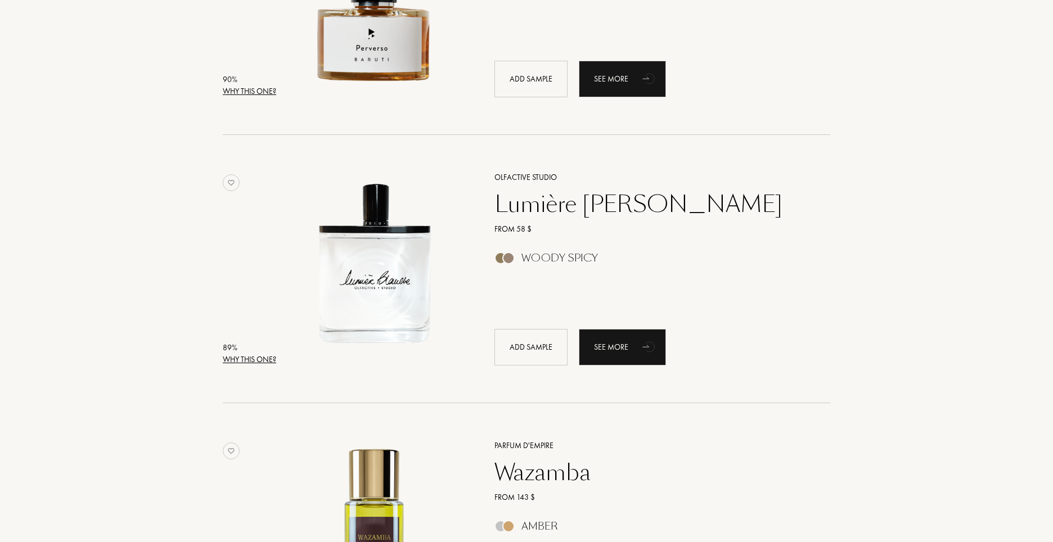
scroll to position [2531, 0]
